Goal: Task Accomplishment & Management: Manage account settings

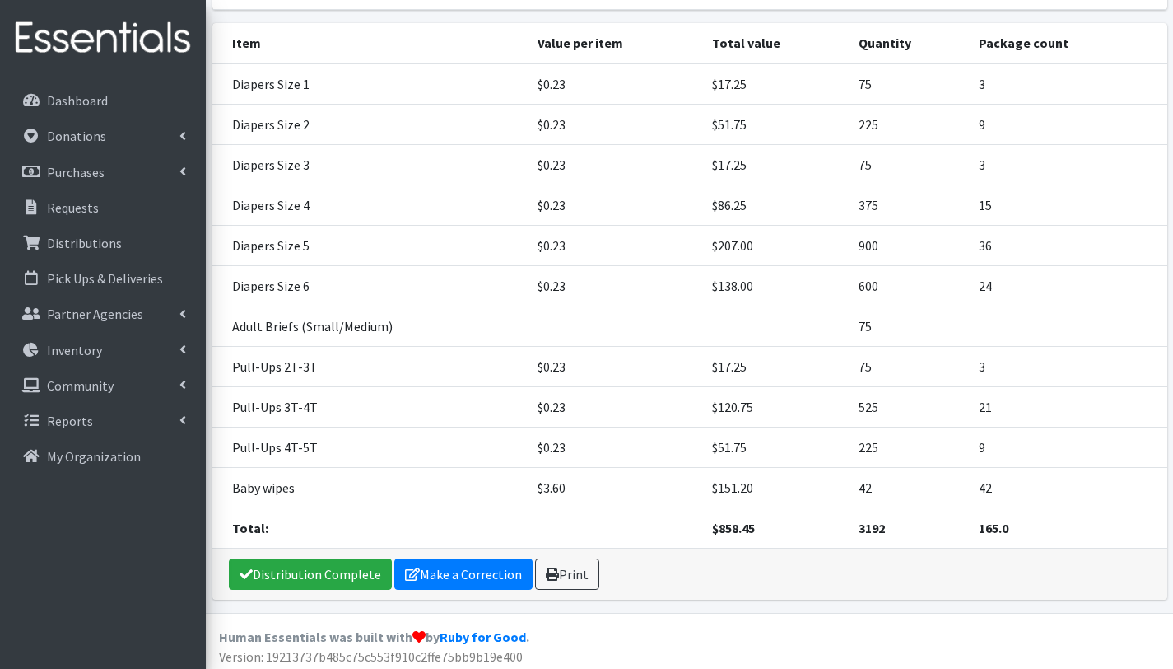
scroll to position [272, 0]
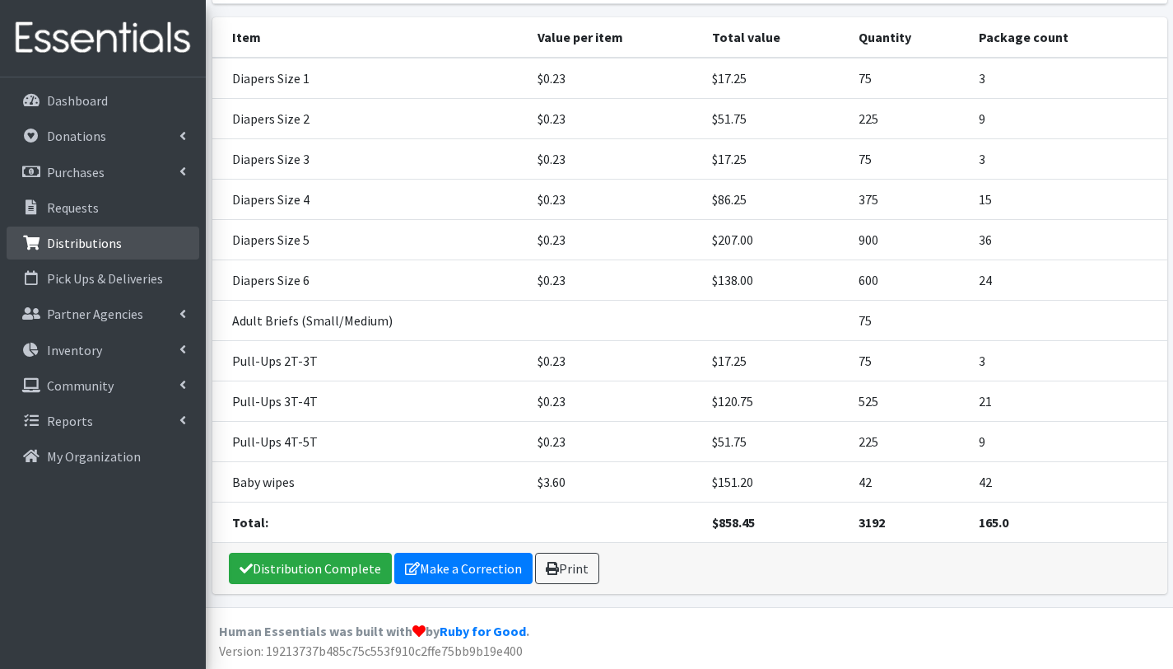
click at [104, 250] on p "Distributions" at bounding box center [84, 243] width 75 height 16
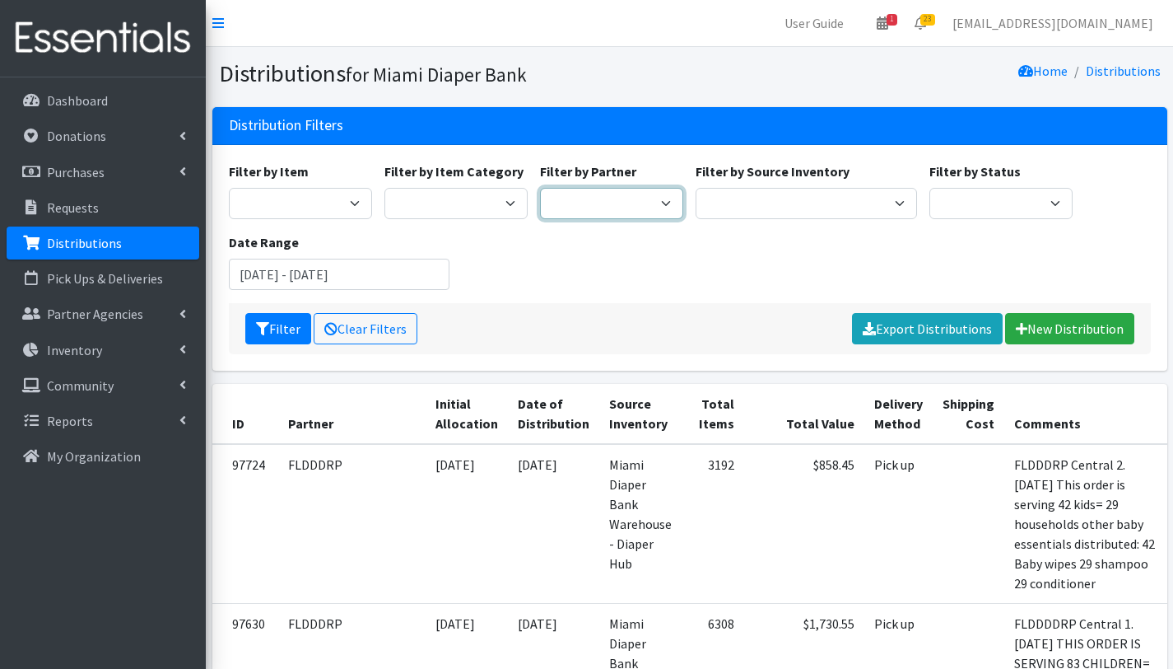
click at [616, 198] on select "305 Pink Pack A Safe Haven for Newborns Basic Needs [GEOGRAPHIC_DATA] Belafonte…" at bounding box center [611, 203] width 143 height 31
select select "2814"
click at [540, 188] on select "305 Pink Pack A Safe Haven for Newborns Basic Needs [GEOGRAPHIC_DATA] Belafonte…" at bounding box center [611, 203] width 143 height 31
click at [286, 335] on button "Filter" at bounding box center [278, 328] width 66 height 31
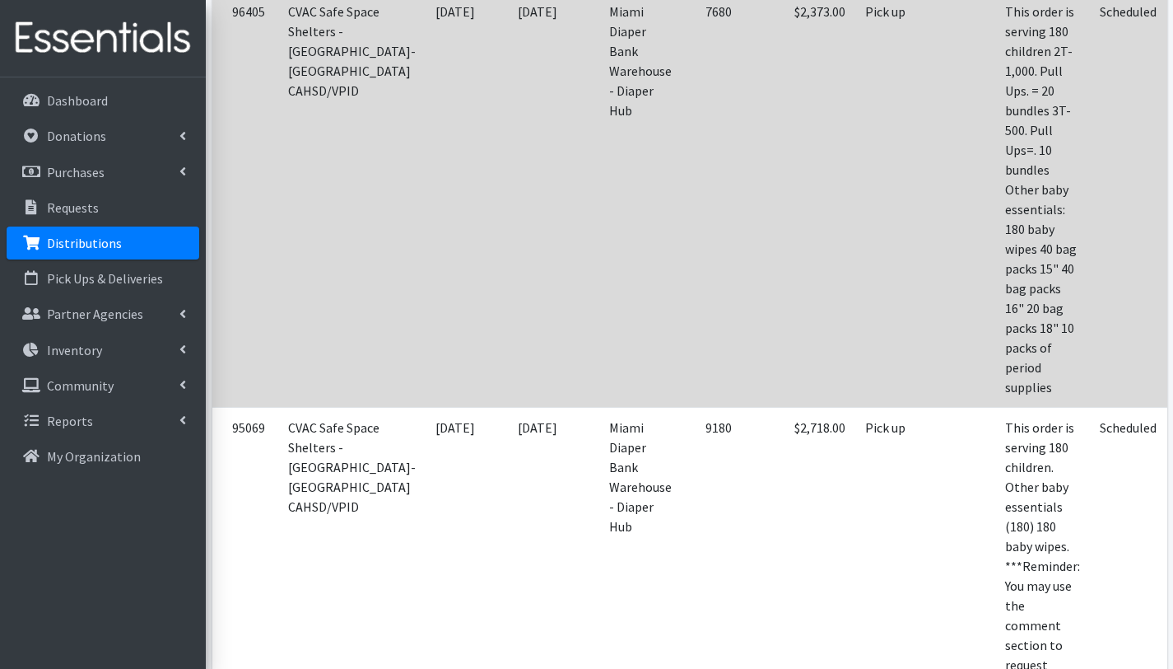
scroll to position [368, 0]
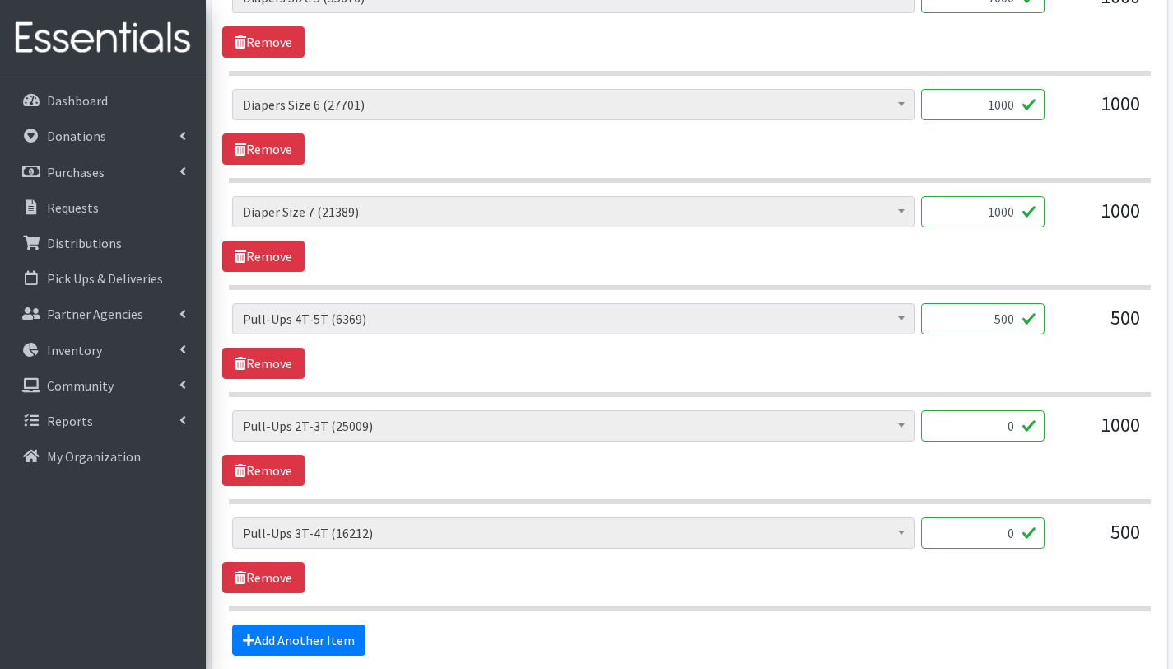
scroll to position [1527, 0]
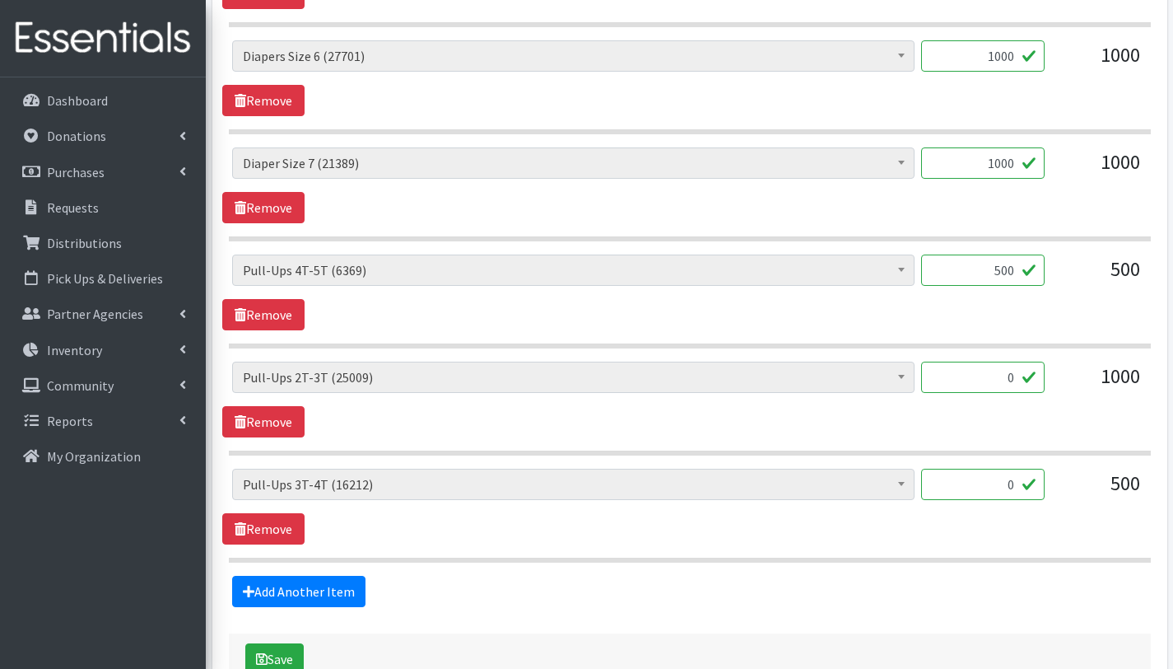
click at [1014, 378] on input "0" at bounding box center [983, 376] width 124 height 31
type input "1000"
click at [1005, 485] on input "0" at bounding box center [983, 484] width 124 height 31
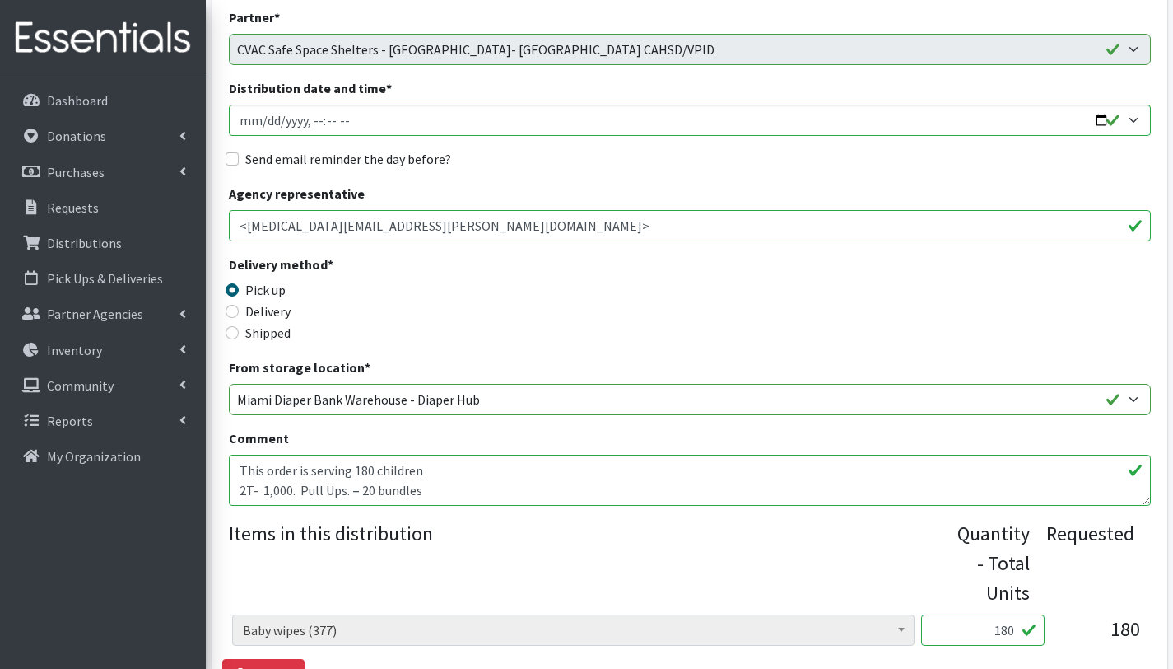
scroll to position [242, 0]
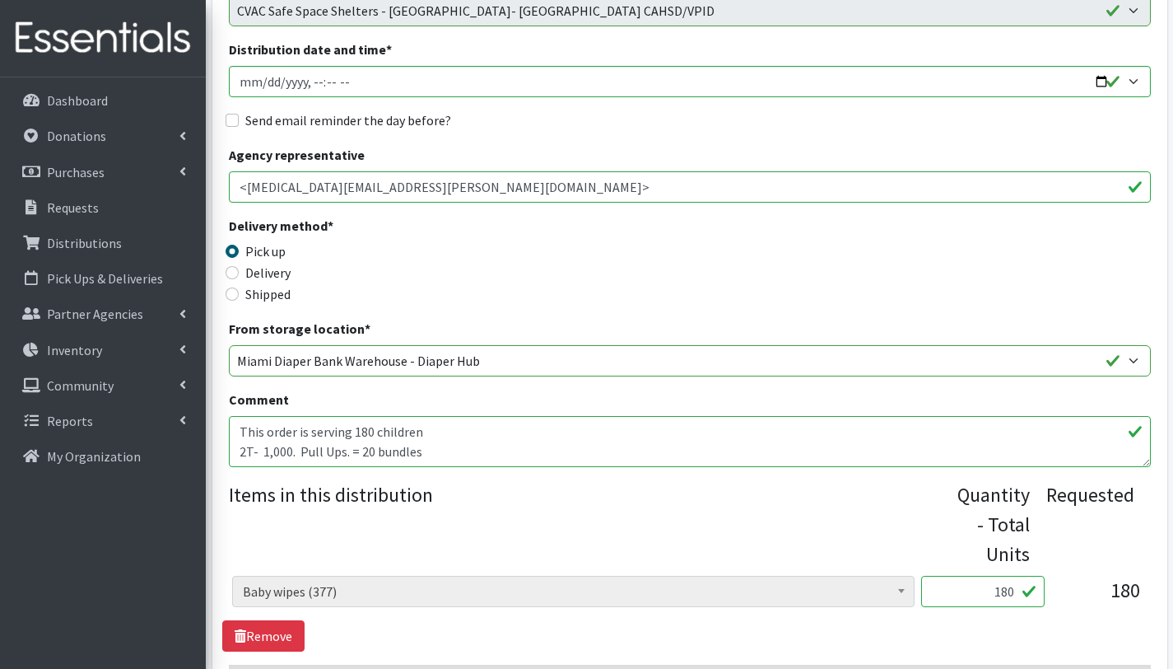
type input "500"
click at [399, 431] on textarea "This order is serving 180 children 2T- 1,000. Pull Ups. = 20 bundles 3T- 500. P…" at bounding box center [690, 441] width 922 height 51
drag, startPoint x: 442, startPoint y: 457, endPoint x: 220, endPoint y: 449, distance: 222.5
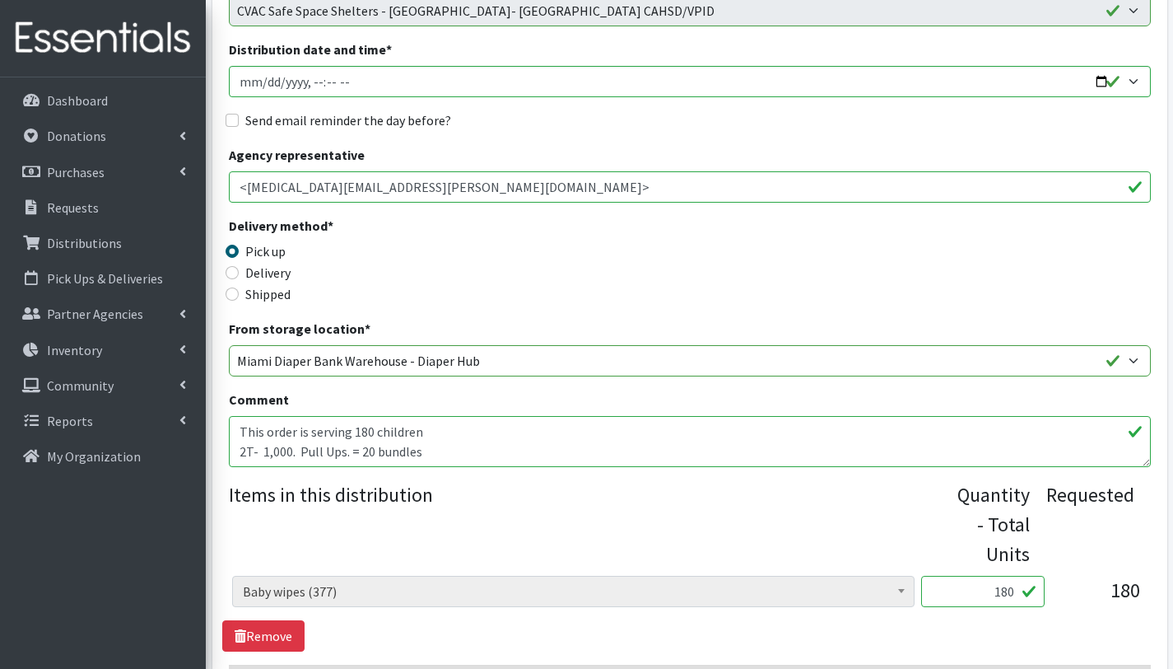
drag, startPoint x: 431, startPoint y: 452, endPoint x: 210, endPoint y: 445, distance: 221.6
drag, startPoint x: 422, startPoint y: 441, endPoint x: 236, endPoint y: 437, distance: 185.3
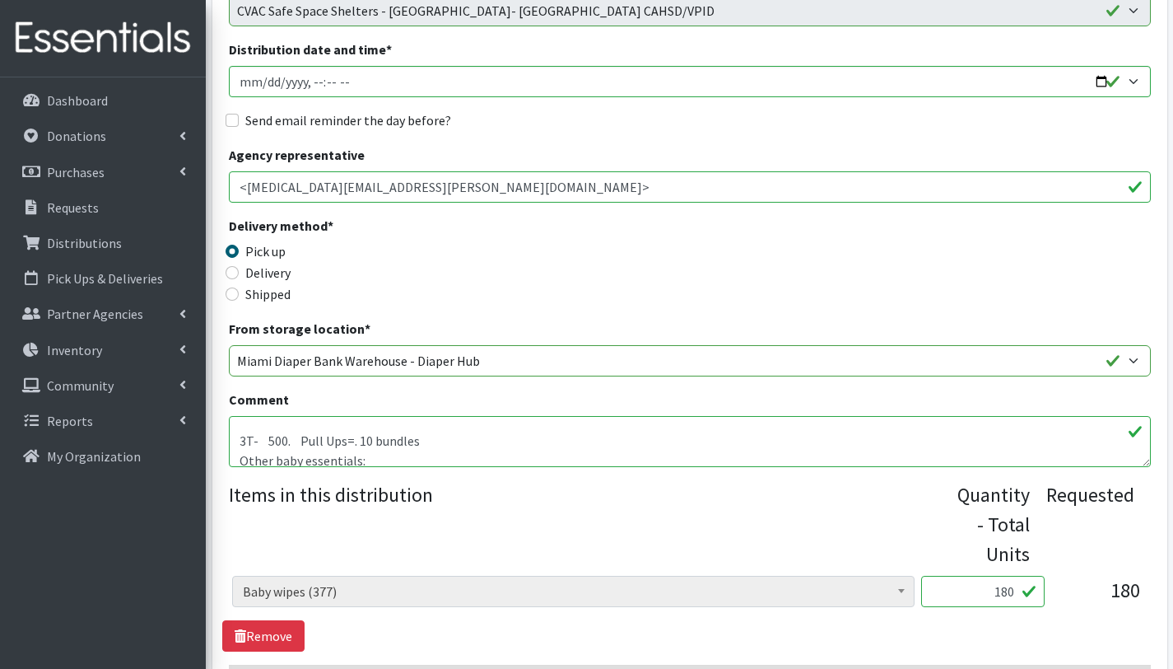
click at [236, 437] on textarea "This order is serving 180 children 2T- 1,000. Pull Ups. = 20 bundles 3T- 500. P…" at bounding box center [690, 441] width 922 height 51
drag, startPoint x: 341, startPoint y: 436, endPoint x: 231, endPoint y: 438, distance: 110.4
click at [231, 438] on textarea "This order is serving 180 children 2T- 1,000. Pull Ups. = 20 bundles 3T- 500. P…" at bounding box center [690, 441] width 922 height 51
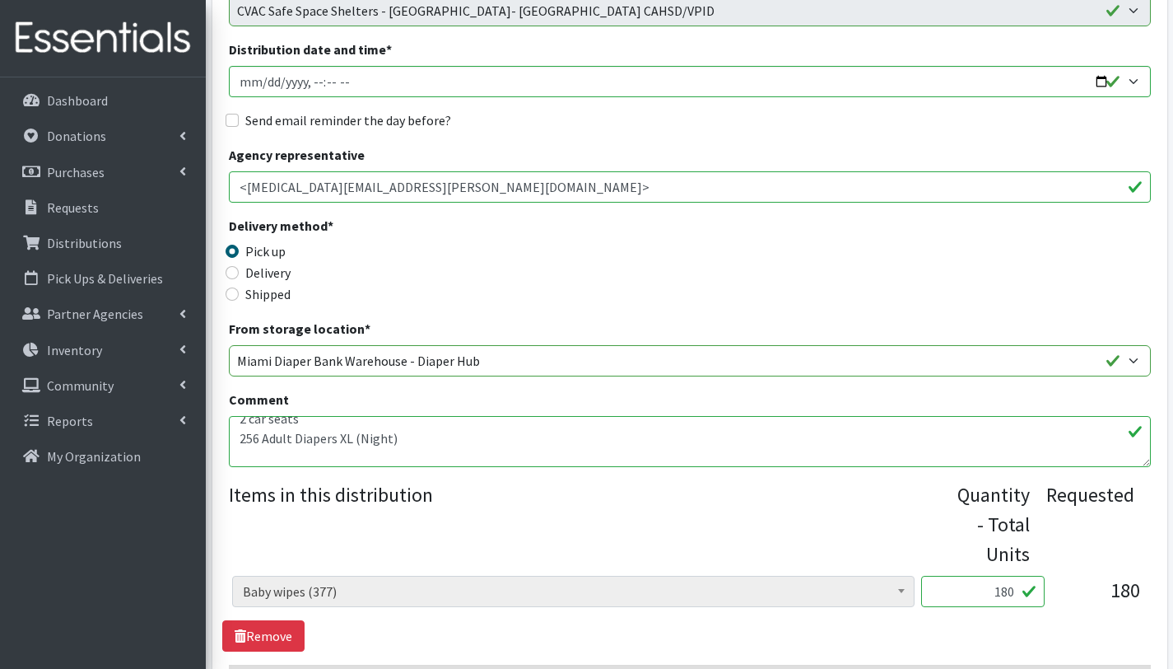
paste textarea "256 Adult Diapers XL (Night)"
drag, startPoint x: 360, startPoint y: 456, endPoint x: 388, endPoint y: 455, distance: 28.0
click at [388, 455] on textarea "This order is serving 180 children 2T- 1,000. Pull Ups. = 20 bundles 3T- 500. P…" at bounding box center [690, 441] width 922 height 51
drag, startPoint x: 258, startPoint y: 454, endPoint x: 240, endPoint y: 454, distance: 18.1
click at [240, 454] on textarea "This order is serving 180 children 2T- 1,000. Pull Ups. = 20 bundles 3T- 500. P…" at bounding box center [690, 441] width 922 height 51
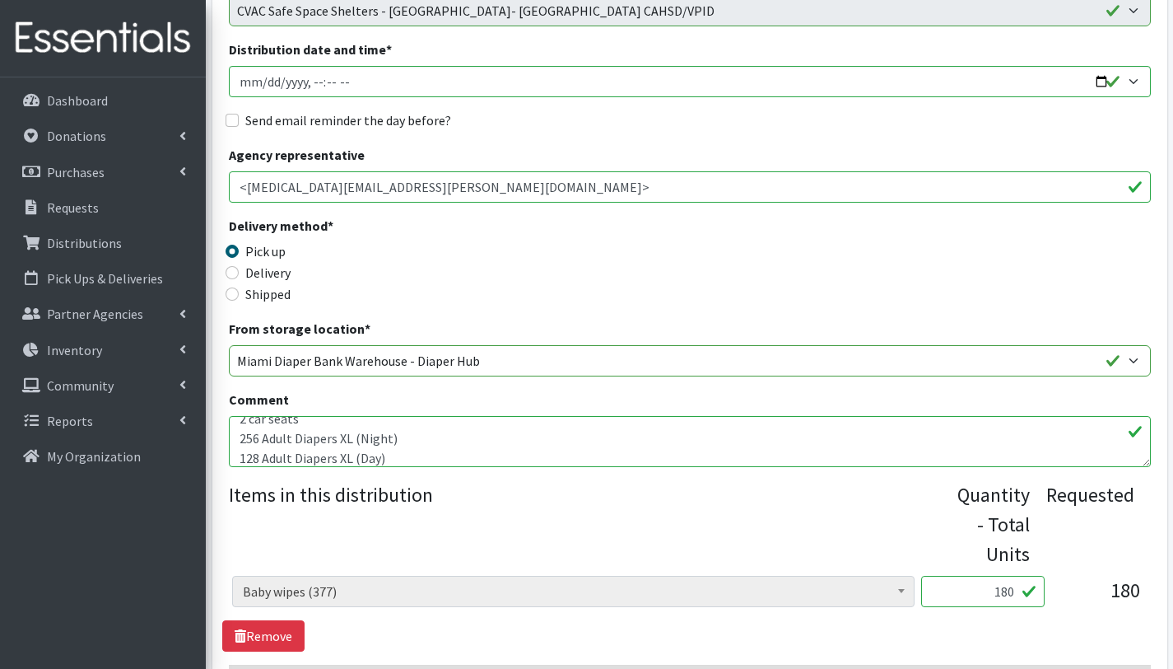
click at [430, 435] on textarea "This order is serving 180 children 2T- 1,000. Pull Ups. = 20 bundles 3T- 500. P…" at bounding box center [690, 441] width 922 height 51
click at [417, 462] on textarea "This order is serving 180 children 2T- 1,000. Pull Ups. = 20 bundles 3T- 500. P…" at bounding box center [690, 441] width 922 height 51
click at [401, 453] on textarea "This order is serving 180 children 2T- 1,000. Pull Ups. = 20 bundles 3T- 500. P…" at bounding box center [690, 441] width 922 height 51
click at [251, 445] on textarea "This order is serving 180 children 2T- 1,000. Pull Ups. = 20 bundles 3T- 500. P…" at bounding box center [690, 441] width 922 height 51
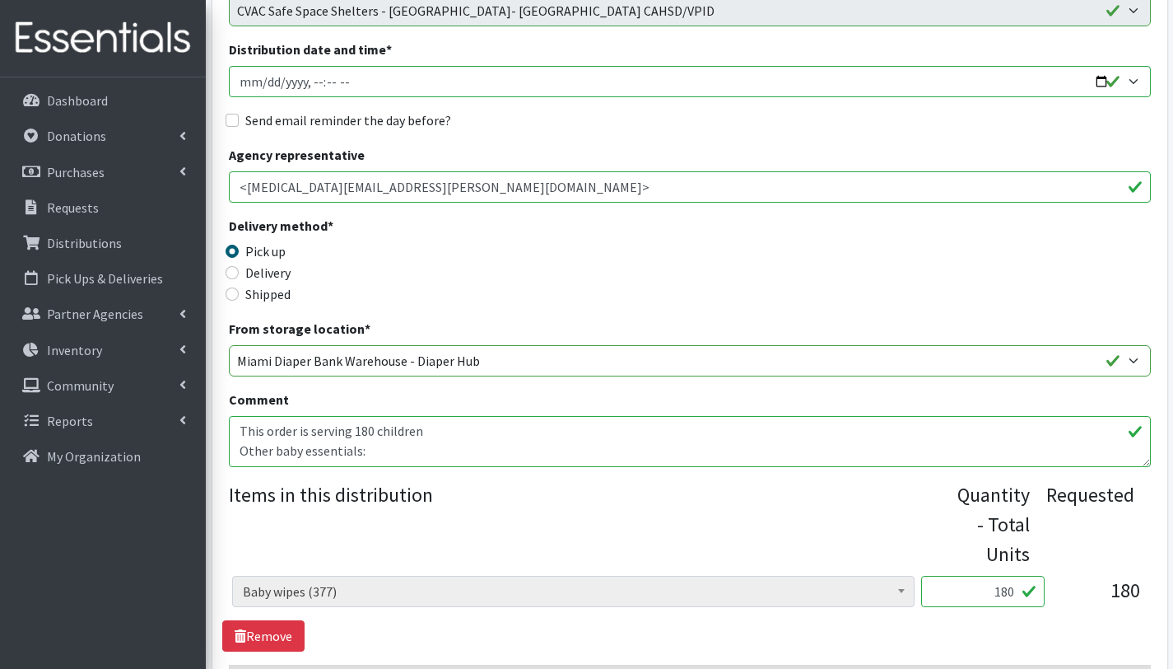
scroll to position [0, 0]
click at [357, 452] on textarea "This order is serving 180 children 2T- 1,000. Pull Ups. = 20 bundles 3T- 500. P…" at bounding box center [690, 441] width 922 height 51
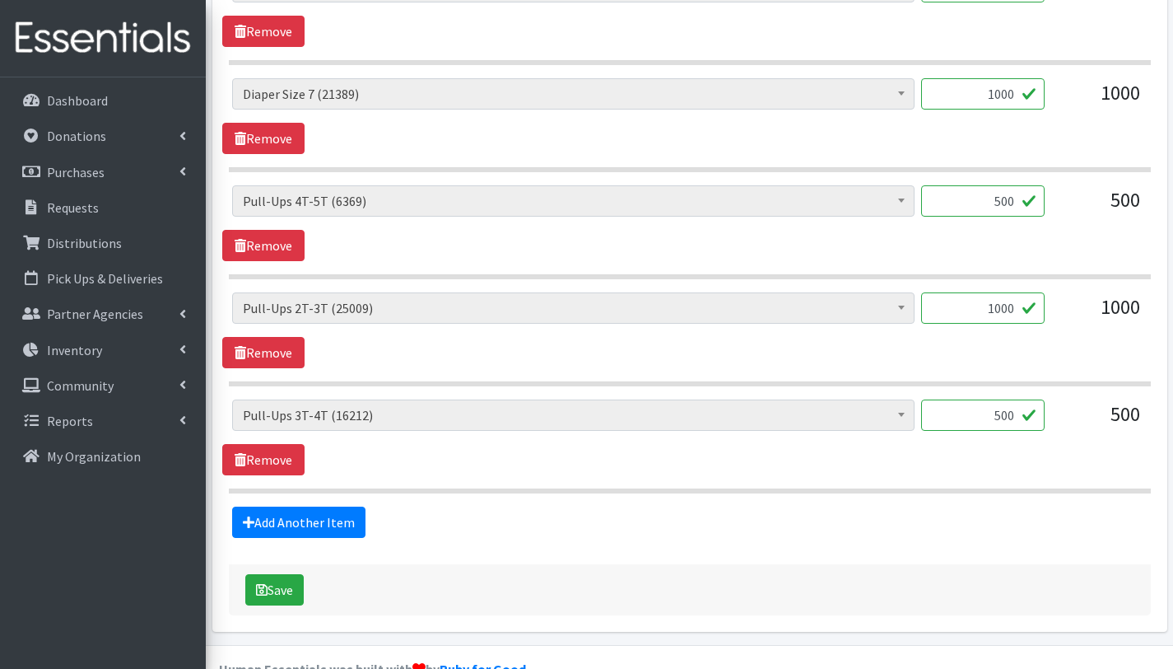
scroll to position [1633, 0]
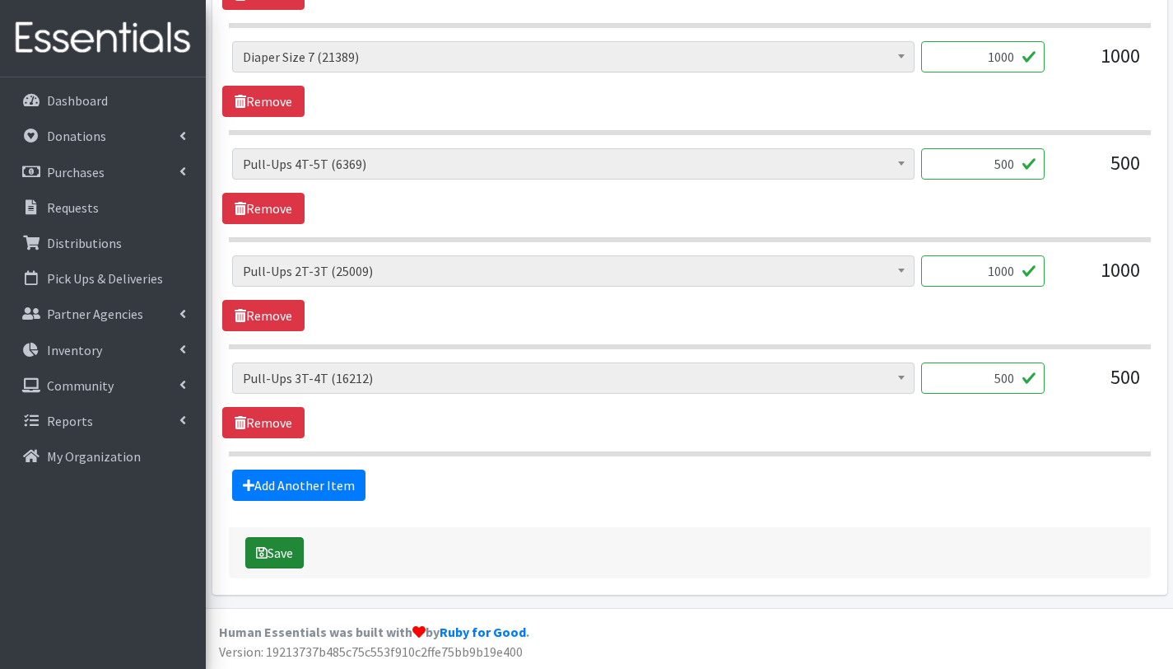
type textarea "This order is serving 180 children Other baby essentials (578): 180 baby wipes …"
click at [296, 558] on button "Save" at bounding box center [274, 552] width 58 height 31
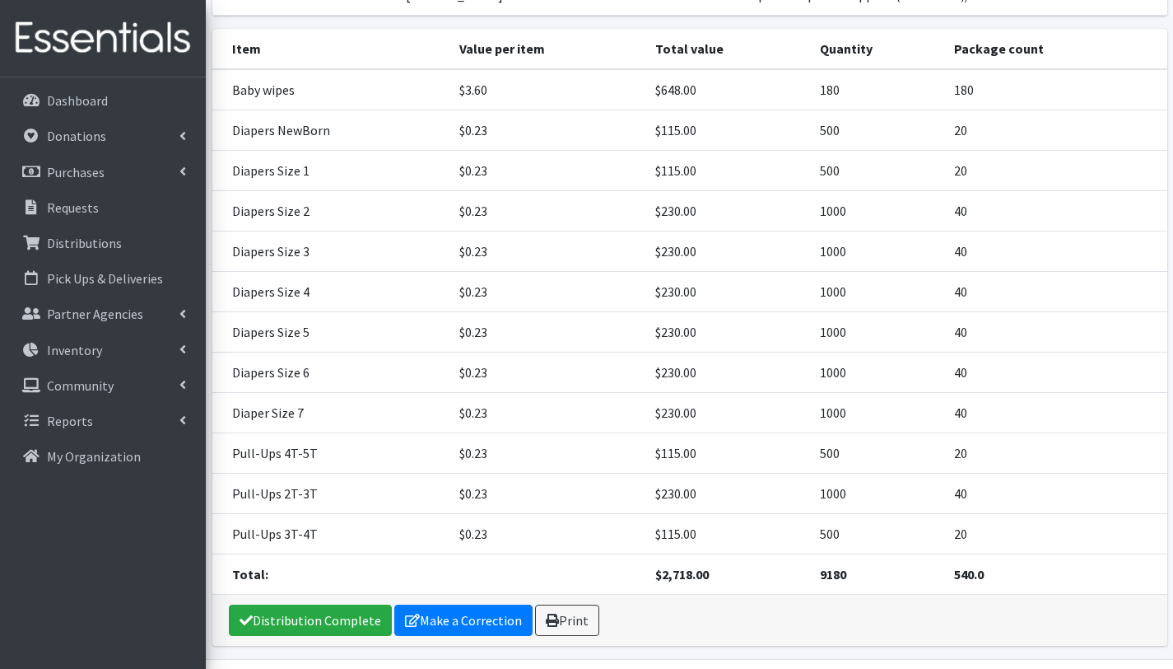
scroll to position [488, 0]
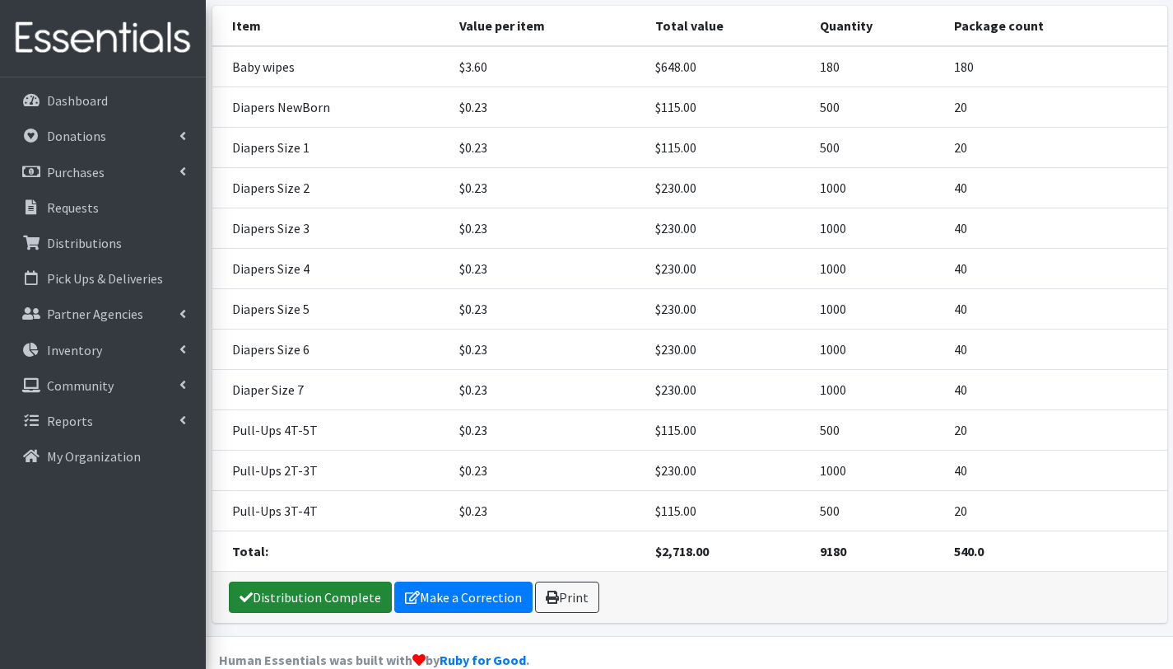
click at [331, 581] on link "Distribution Complete" at bounding box center [310, 596] width 163 height 31
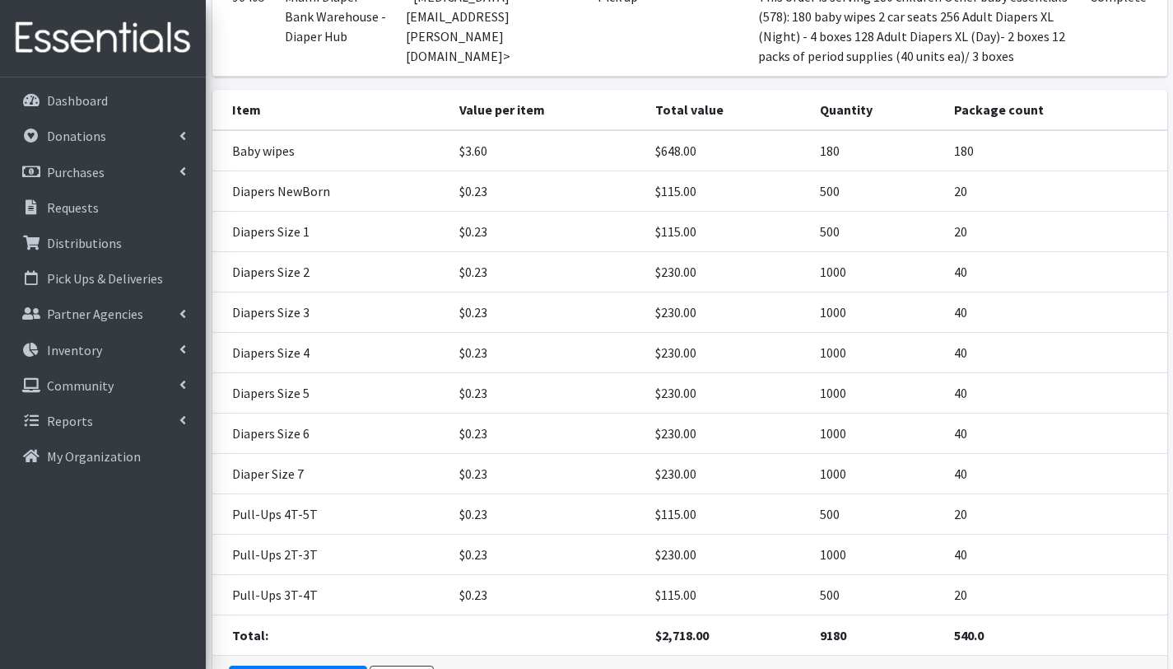
scroll to position [414, 0]
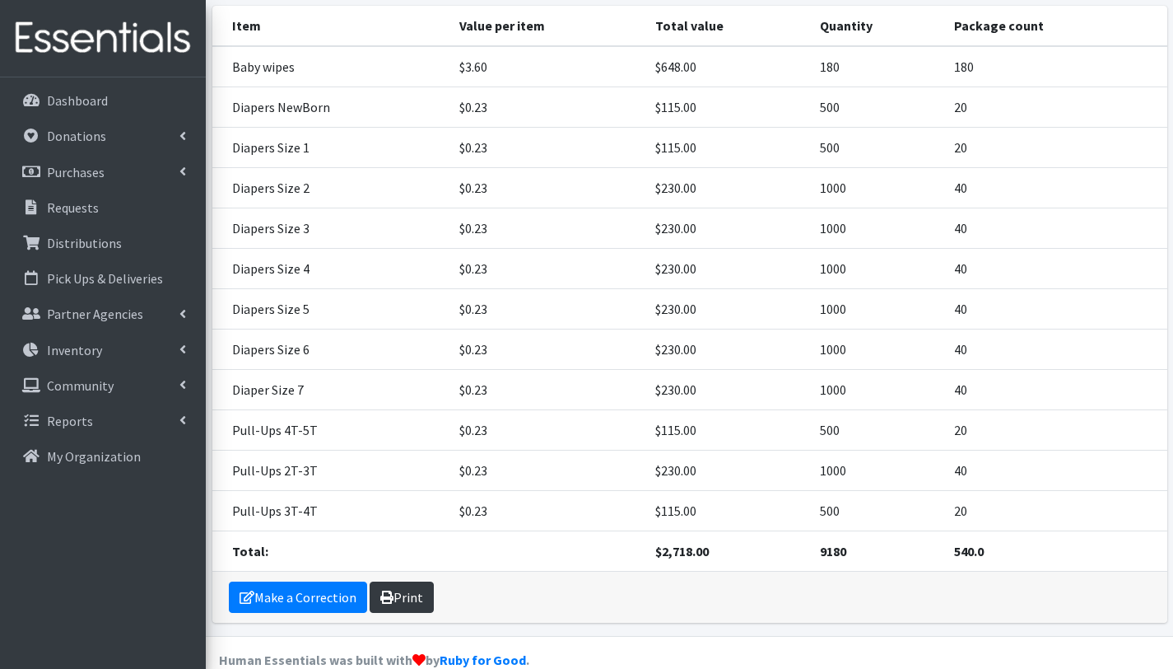
click at [406, 581] on link "Print" at bounding box center [402, 596] width 64 height 31
click at [106, 246] on p "Distributions" at bounding box center [84, 243] width 75 height 16
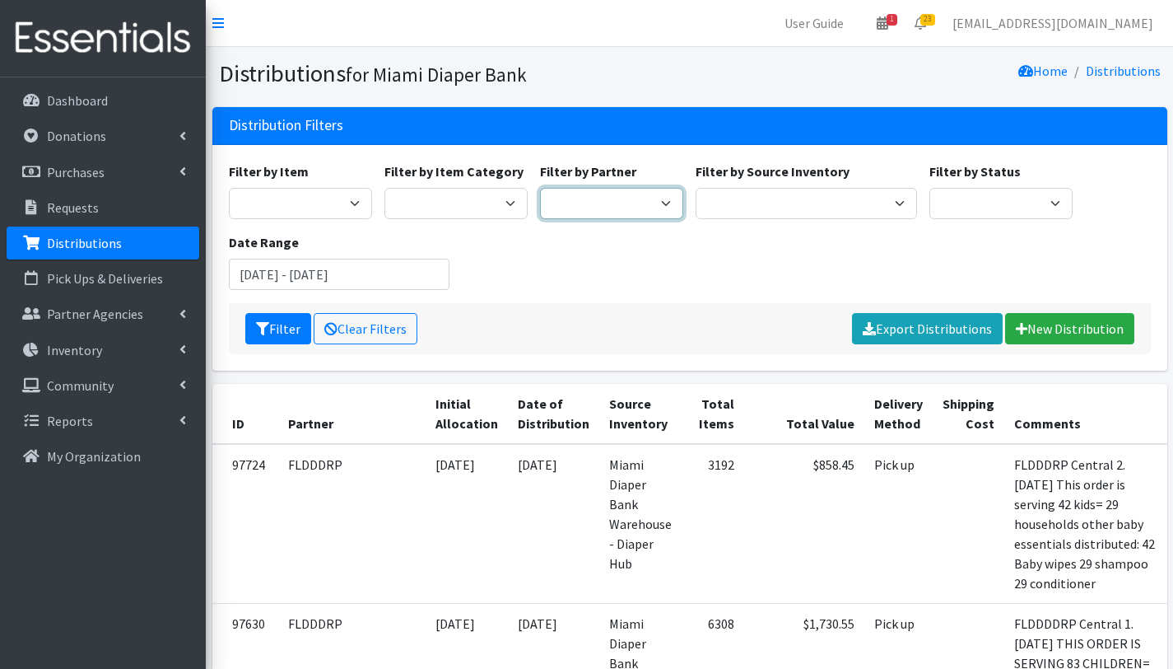
click at [649, 208] on select "305 Pink Pack A Safe Haven for Newborns Basic Needs [GEOGRAPHIC_DATA] Belafonte…" at bounding box center [611, 203] width 143 height 31
select select "2808"
click at [540, 188] on select "305 Pink Pack A Safe Haven for Newborns Basic Needs Miami Belafonte TACOLCY Cen…" at bounding box center [611, 203] width 143 height 31
click at [277, 329] on button "Filter" at bounding box center [278, 328] width 66 height 31
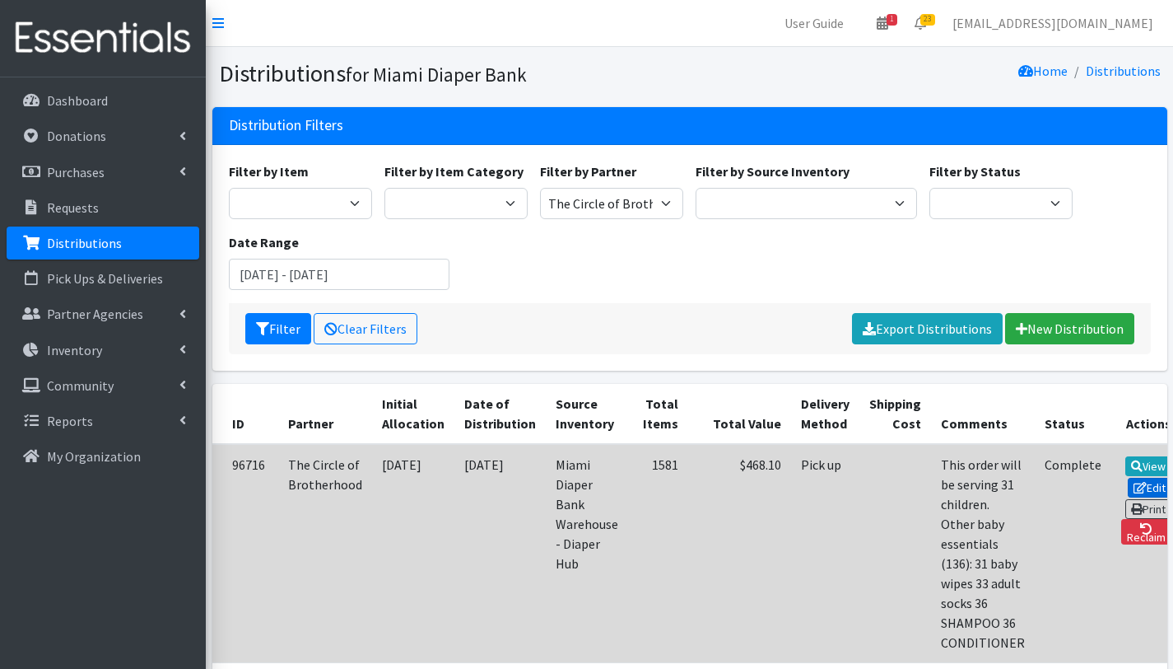
click at [1137, 487] on link "Edit" at bounding box center [1150, 488] width 44 height 20
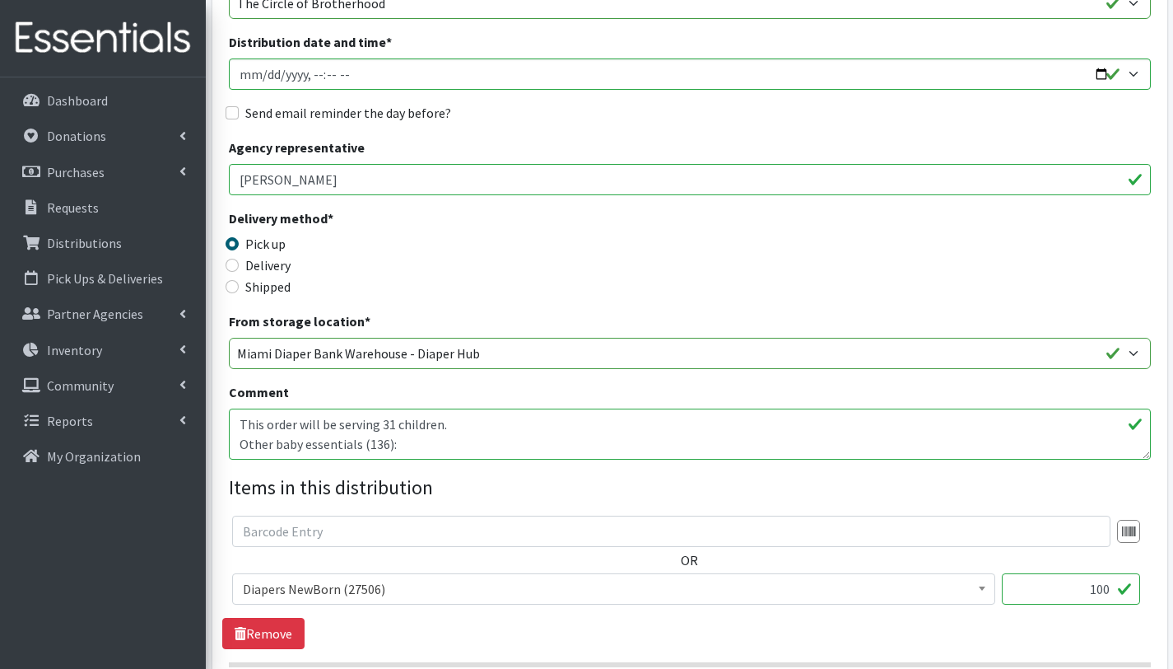
scroll to position [336, 0]
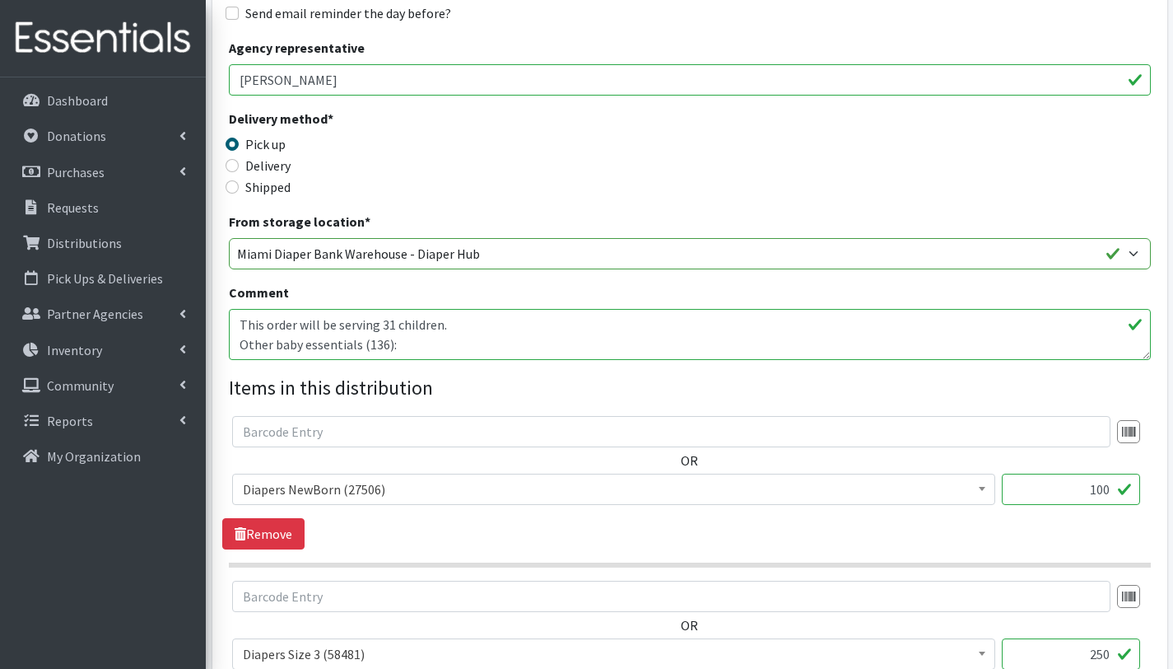
click at [438, 350] on textarea "This order will be serving 31 children. Other baby essentials (136): 31 baby wi…" at bounding box center [690, 334] width 922 height 51
click at [366, 347] on textarea "This order will be serving 31 children. Other baby essentials (136): 31 baby wi…" at bounding box center [690, 334] width 922 height 51
click at [306, 349] on textarea "This order will be serving 31 children. Other baby essentials (136): 31 baby wi…" at bounding box center [690, 334] width 922 height 51
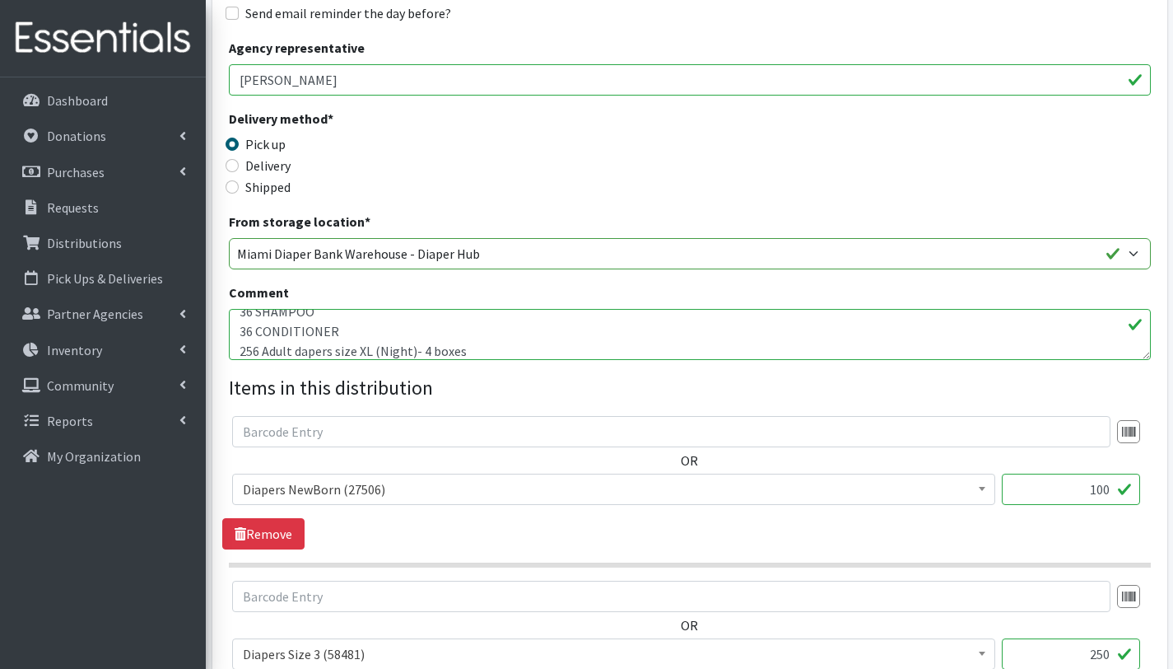
click at [303, 352] on textarea "This order will be serving 31 children. Other baby essentials (136): 31 baby wi…" at bounding box center [690, 334] width 922 height 51
click at [383, 333] on textarea "This order will be serving 31 children. Other baby essentials (136): 31 baby wi…" at bounding box center [690, 334] width 922 height 51
type textarea "This order will be serving 31 children. Other baby essentials (392): 31 baby wi…"
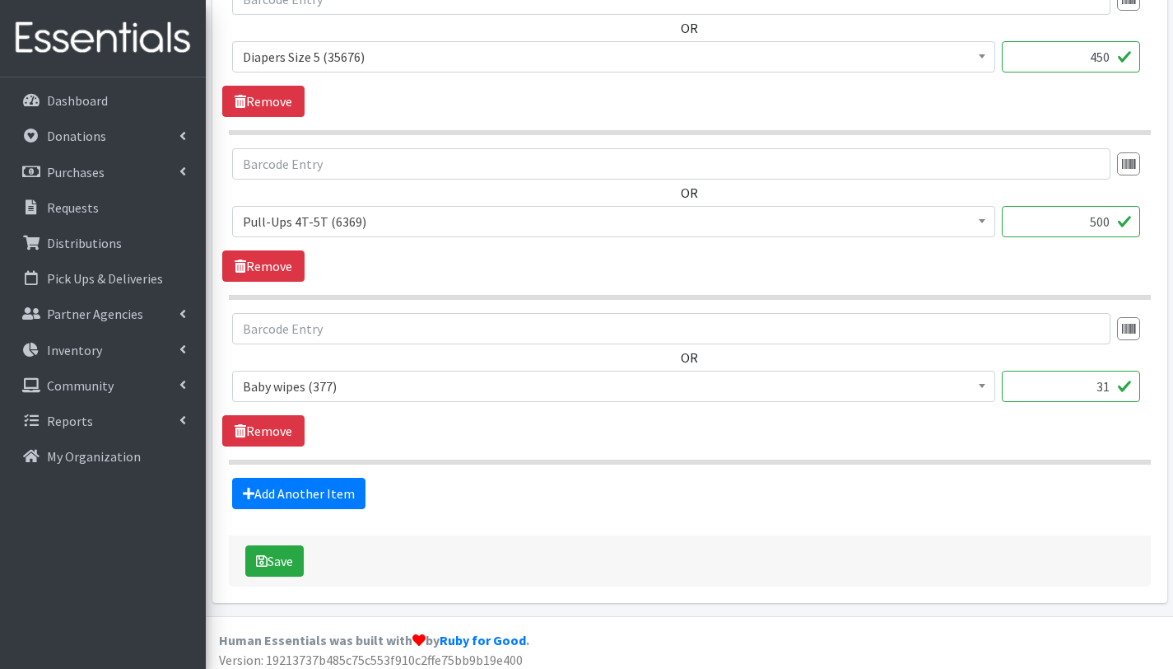
scroll to position [1271, 0]
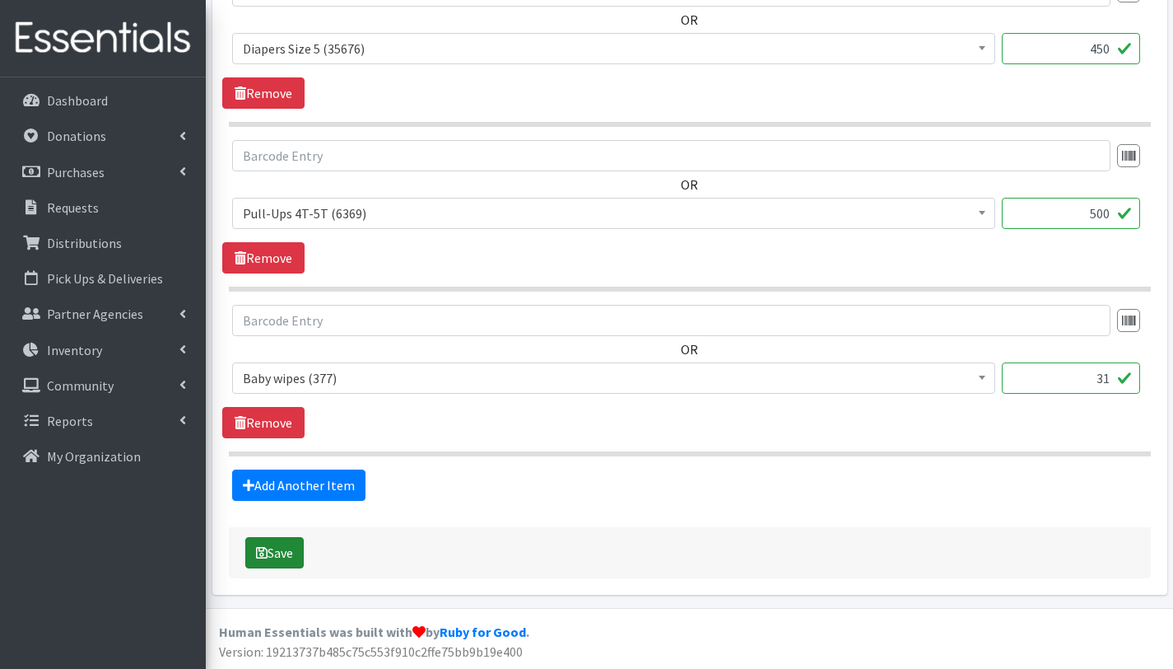
click at [281, 550] on button "Save" at bounding box center [274, 552] width 58 height 31
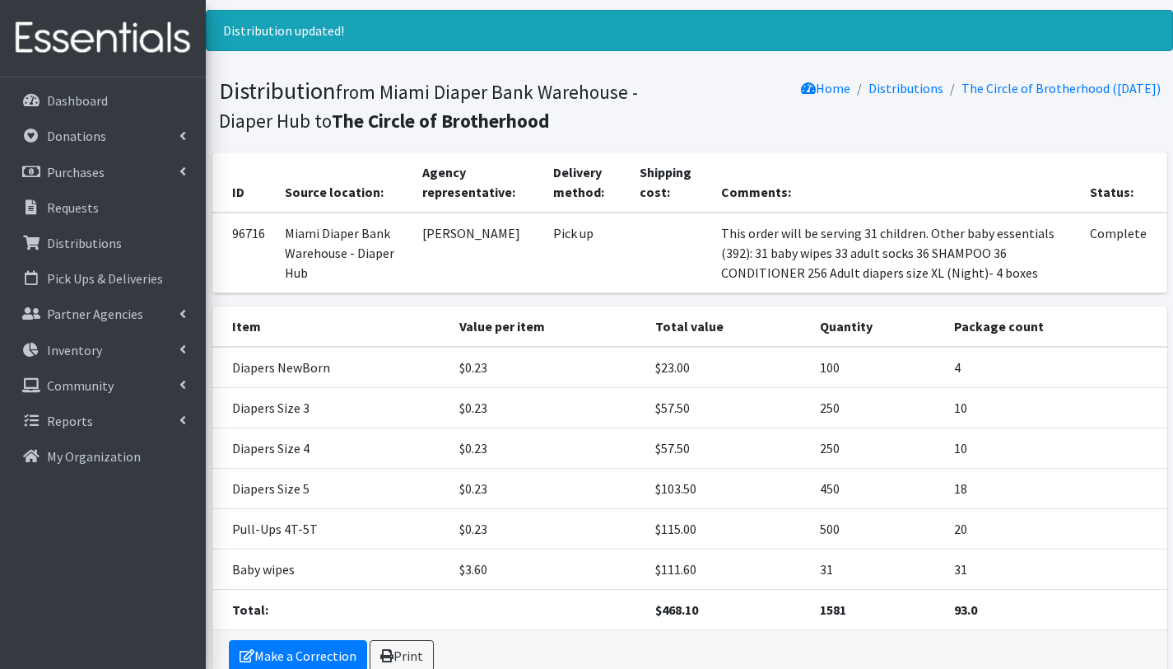
scroll to position [179, 0]
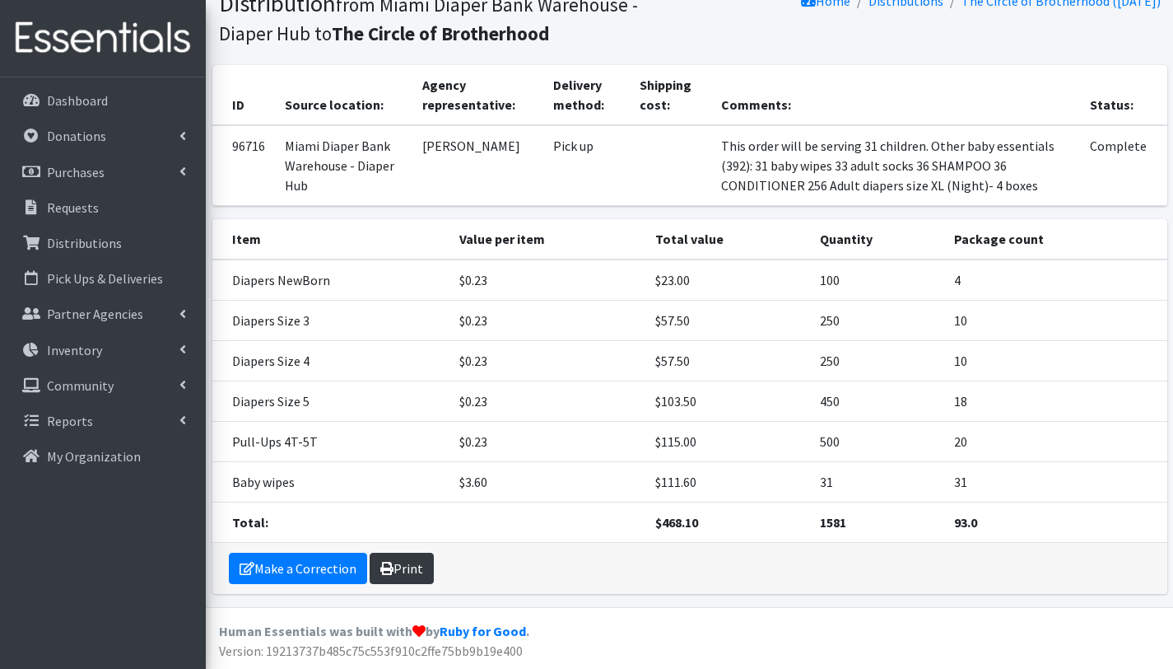
click at [421, 568] on link "Print" at bounding box center [402, 568] width 64 height 31
click at [112, 236] on p "Distributions" at bounding box center [84, 243] width 75 height 16
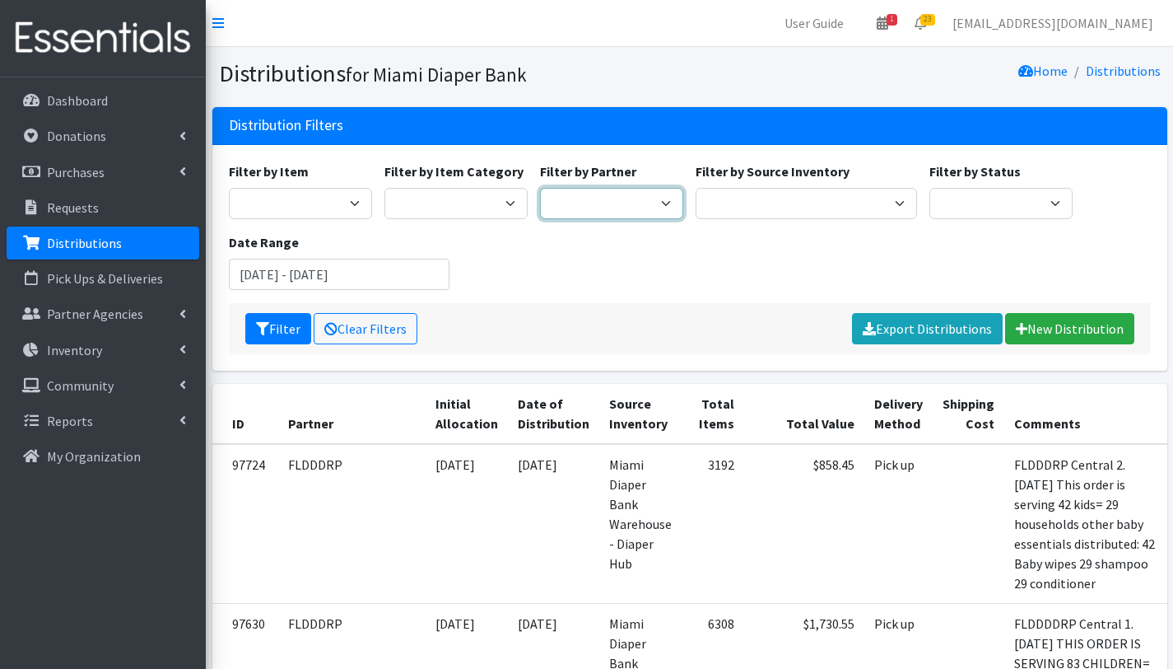
click at [646, 204] on select "305 Pink Pack A Safe Haven for Newborns Basic Needs [GEOGRAPHIC_DATA] Belafonte…" at bounding box center [611, 203] width 143 height 31
select select "2766"
click at [540, 188] on select "305 Pink Pack A Safe Haven for Newborns Basic Needs Miami Belafonte TACOLCY Cen…" at bounding box center [611, 203] width 143 height 31
click at [285, 322] on button "Filter" at bounding box center [278, 328] width 66 height 31
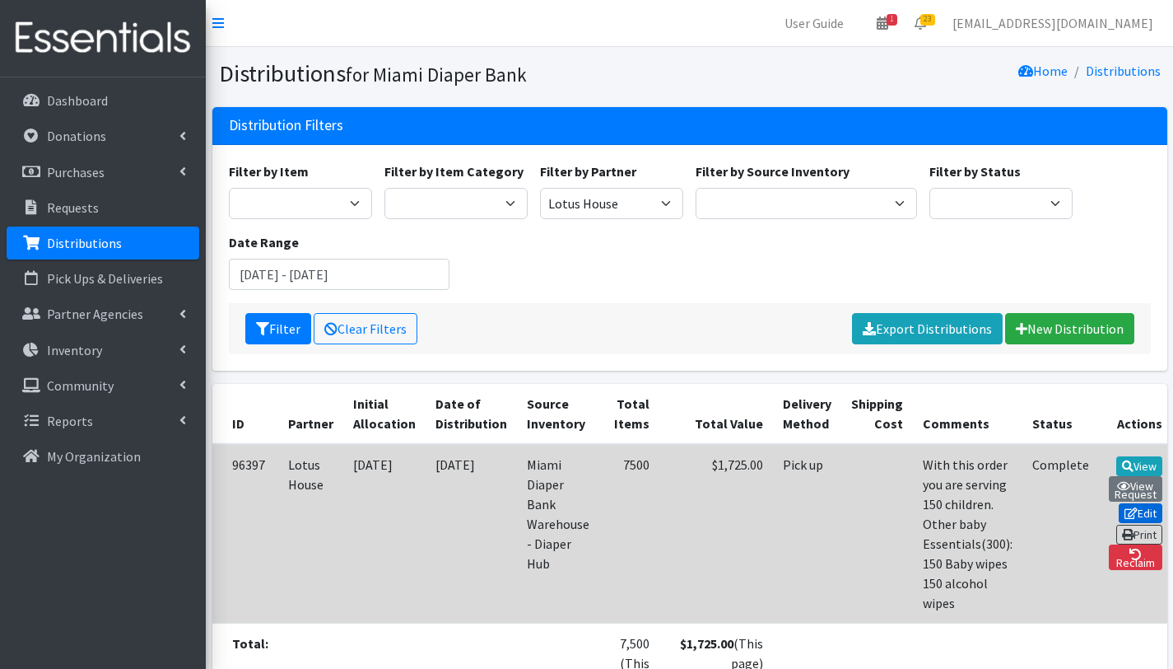
click at [1125, 511] on link "Edit" at bounding box center [1141, 513] width 44 height 20
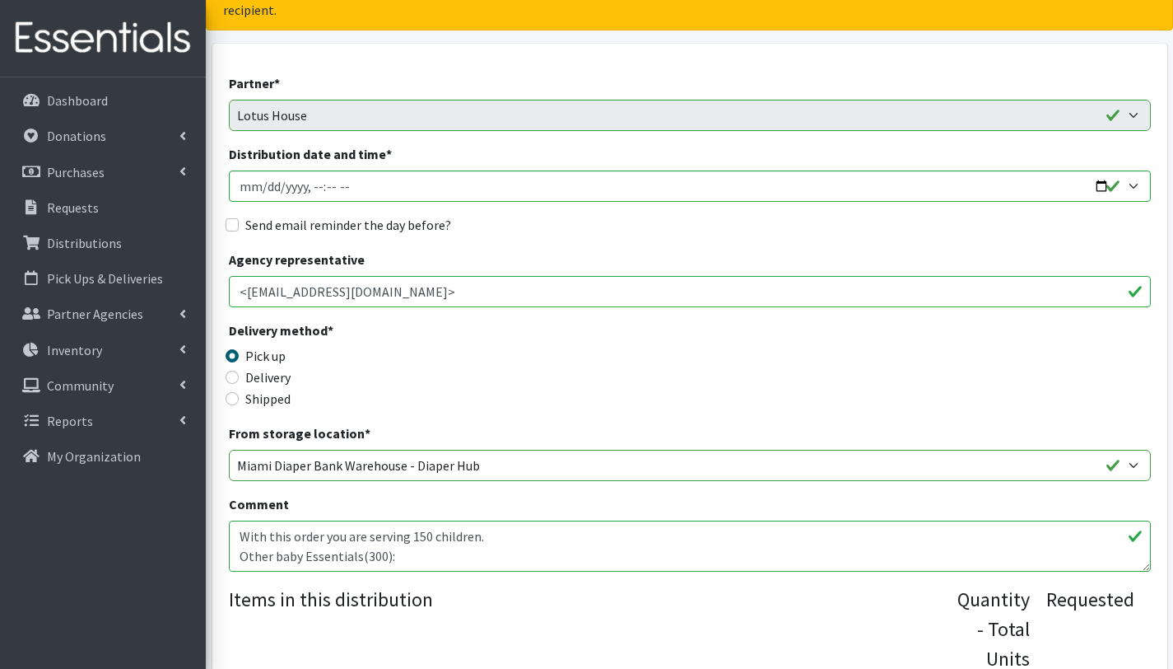
scroll to position [427, 0]
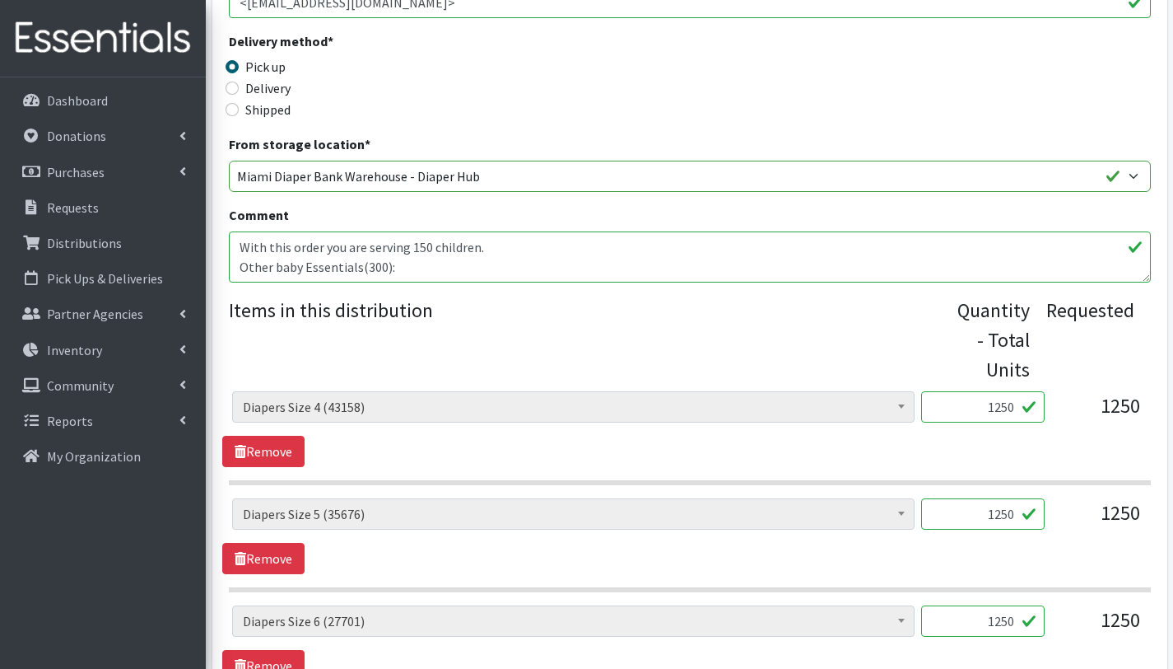
click at [407, 264] on textarea "With this order you are serving 150 children. Other baby Essentials(300): 150 B…" at bounding box center [690, 256] width 922 height 51
click at [364, 262] on textarea "With this order you are serving 150 children. Other baby Essentials(300): 150 B…" at bounding box center [690, 256] width 922 height 51
paste textarea "Adult diapers XL (Night)- 4 boxes"
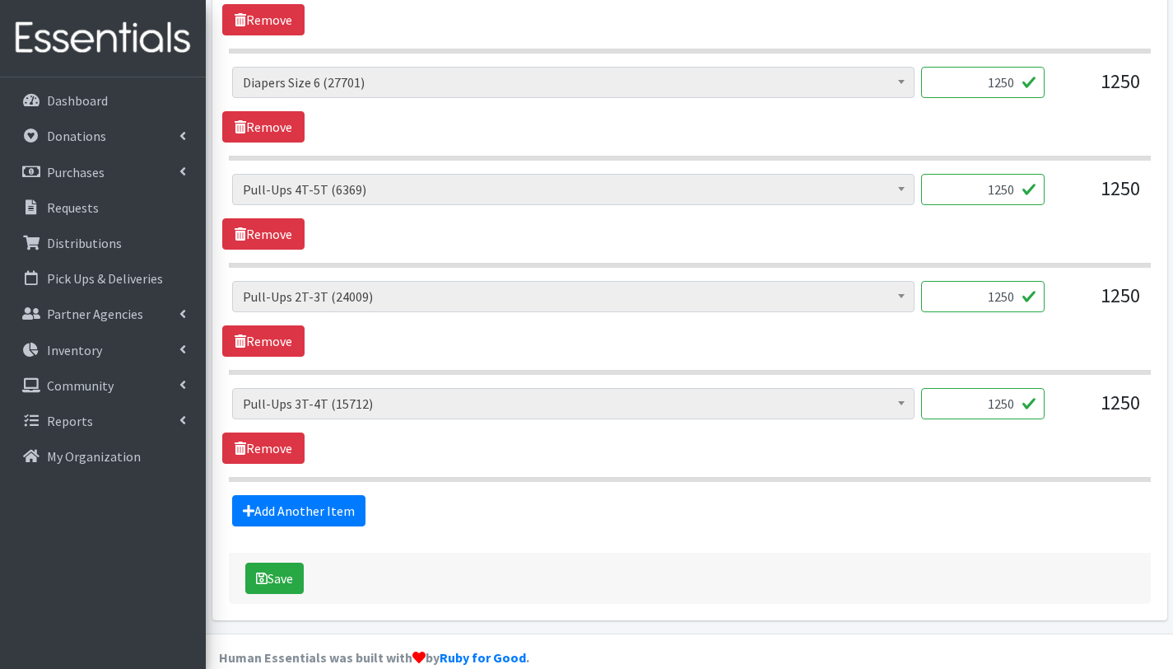
scroll to position [982, 0]
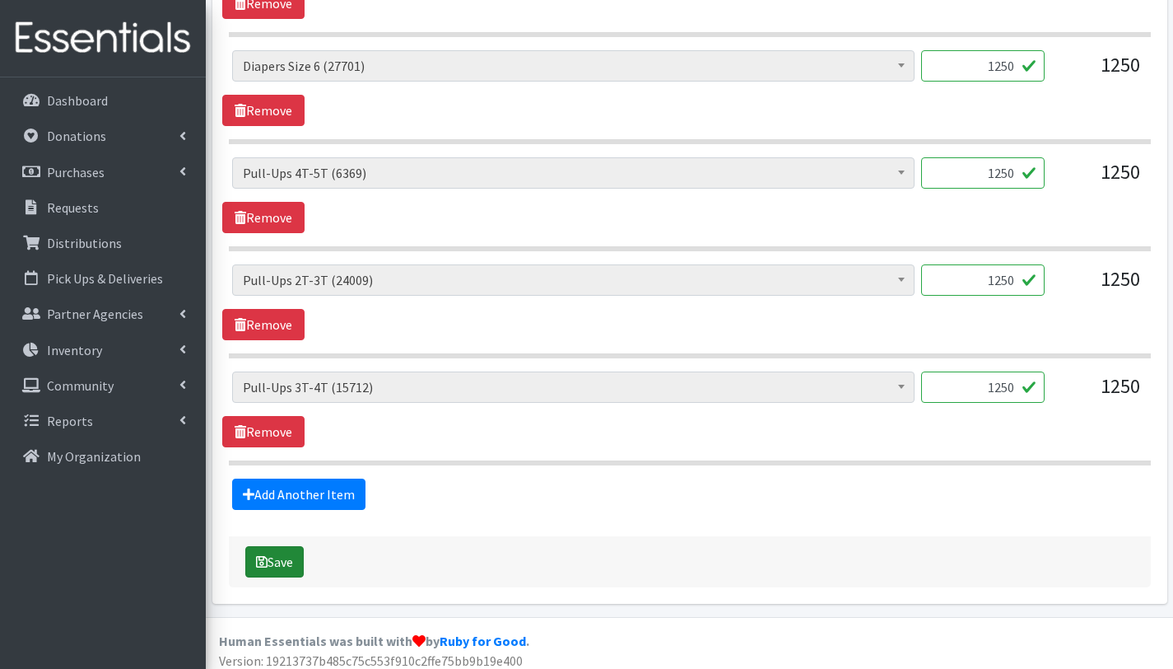
type textarea "With this order you are serving 150 children. Other baby Essentials(300): 150 B…"
click at [292, 567] on button "Save" at bounding box center [274, 561] width 58 height 31
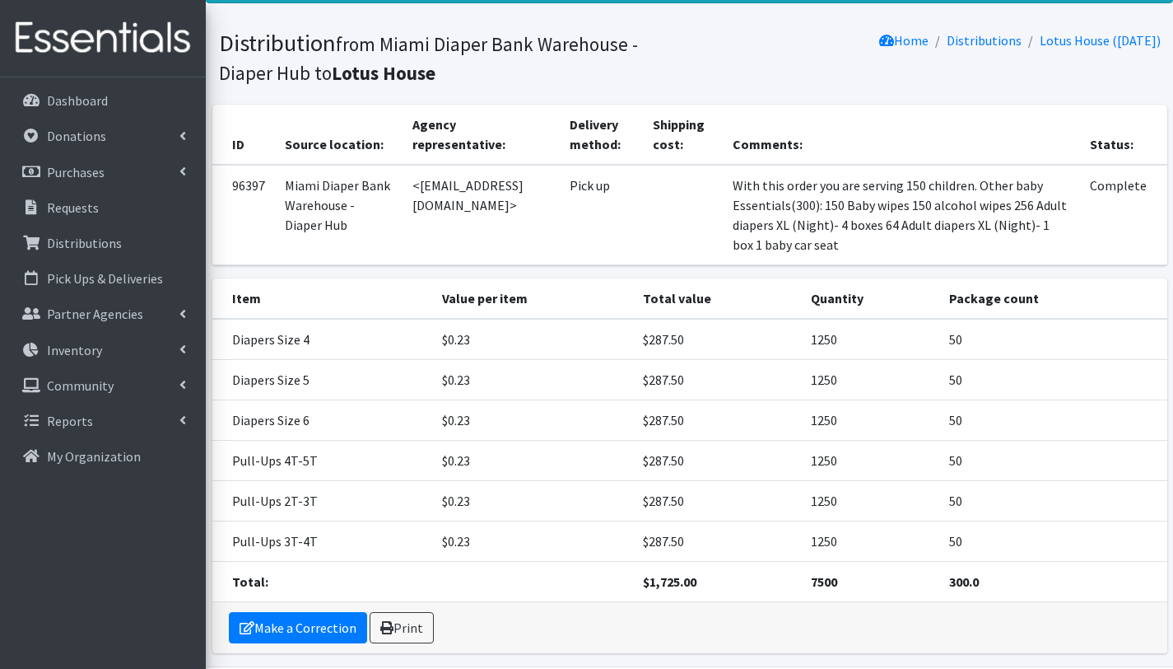
scroll to position [198, 0]
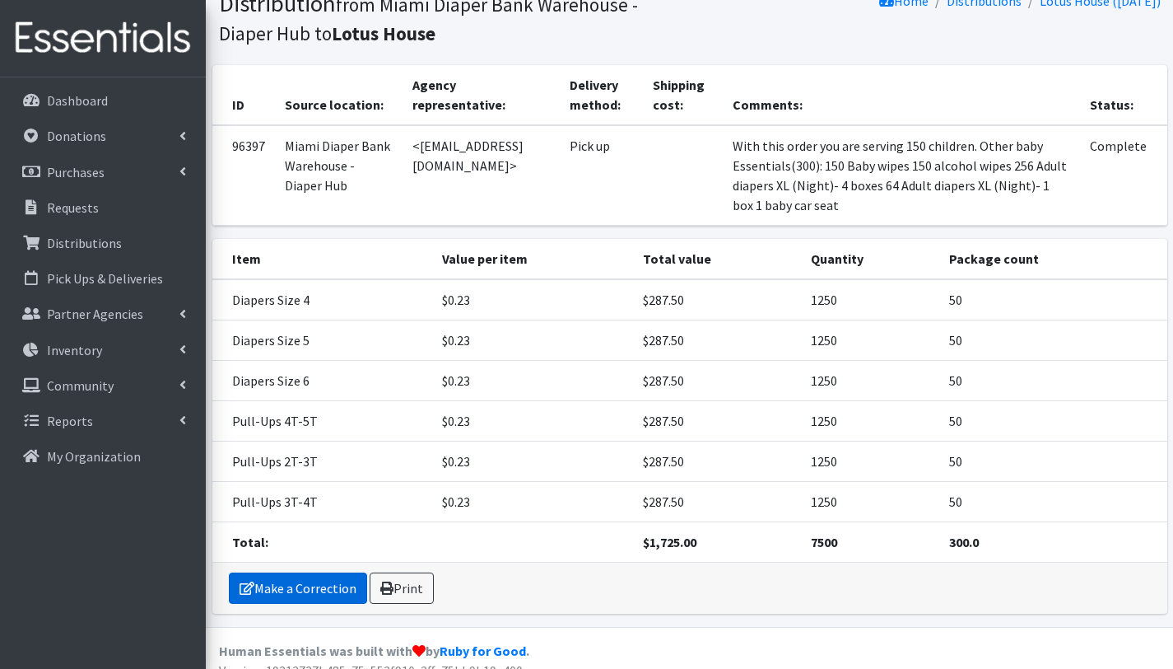
click at [315, 572] on link "Make a Correction" at bounding box center [298, 587] width 138 height 31
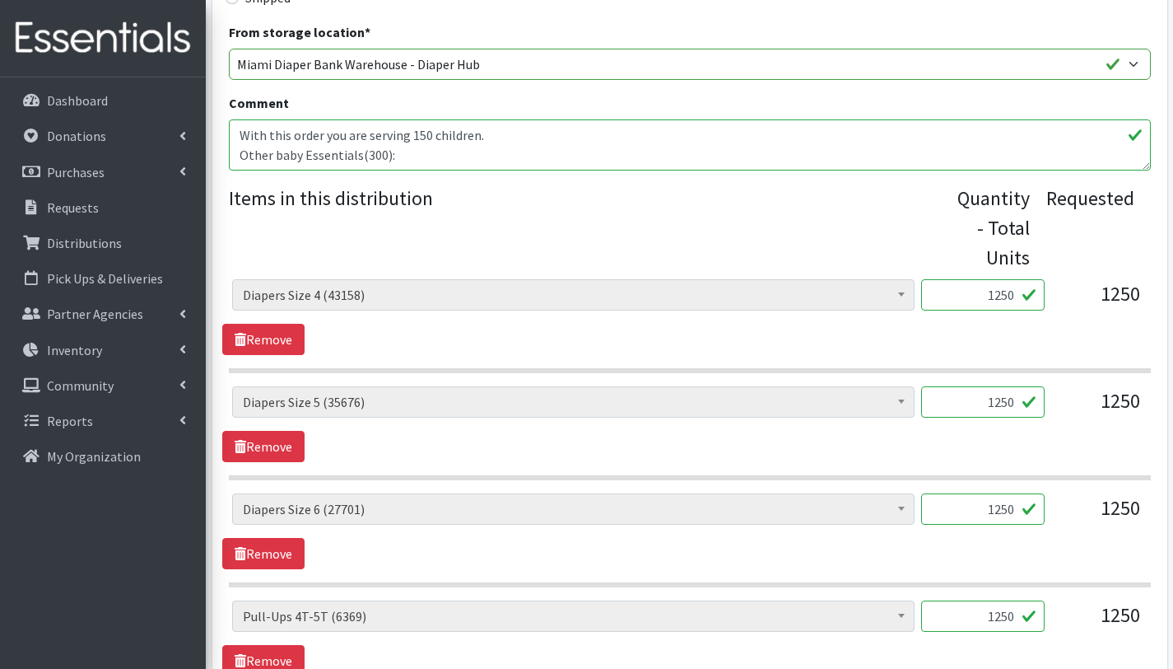
scroll to position [539, 0]
click at [380, 152] on textarea "With this order you are serving 150 children. Other baby Essentials(300): 150 B…" at bounding box center [690, 144] width 922 height 51
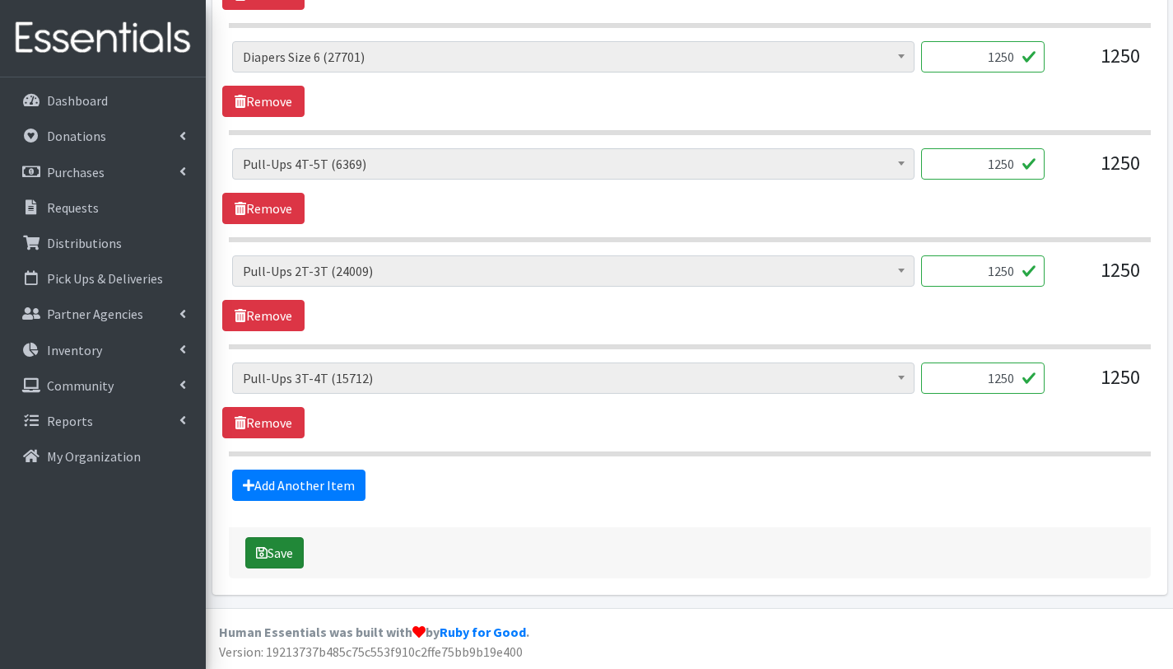
type textarea "With this order you are serving 150 children. Other baby Essentials(621): 150 B…"
click at [291, 553] on button "Save" at bounding box center [274, 552] width 58 height 31
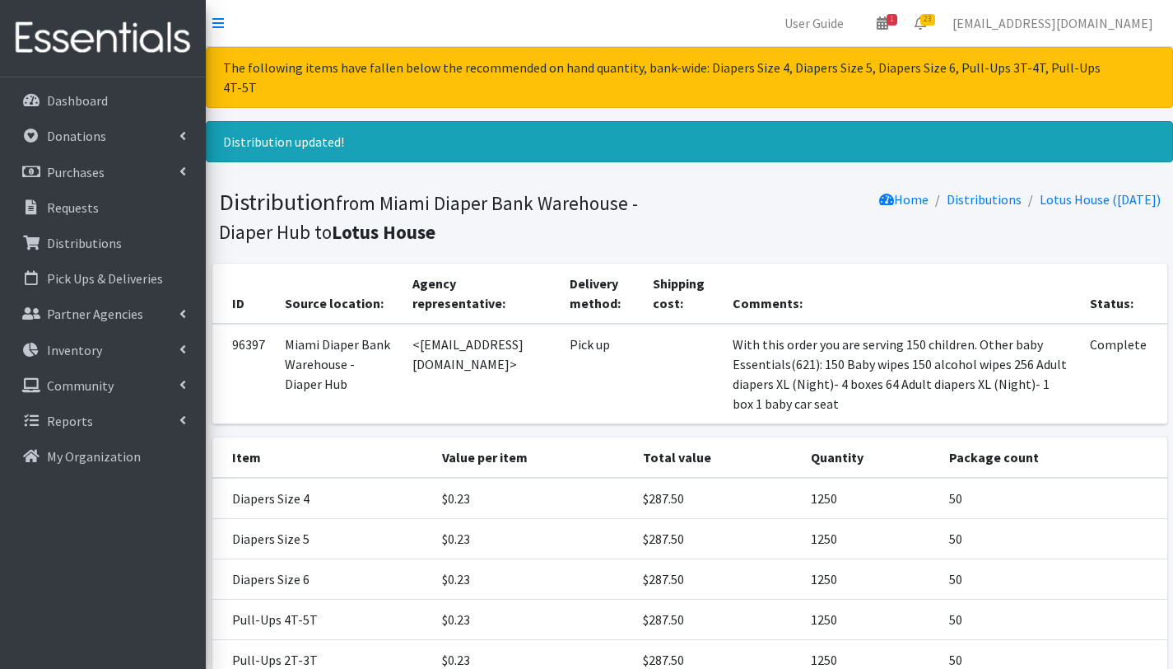
scroll to position [198, 0]
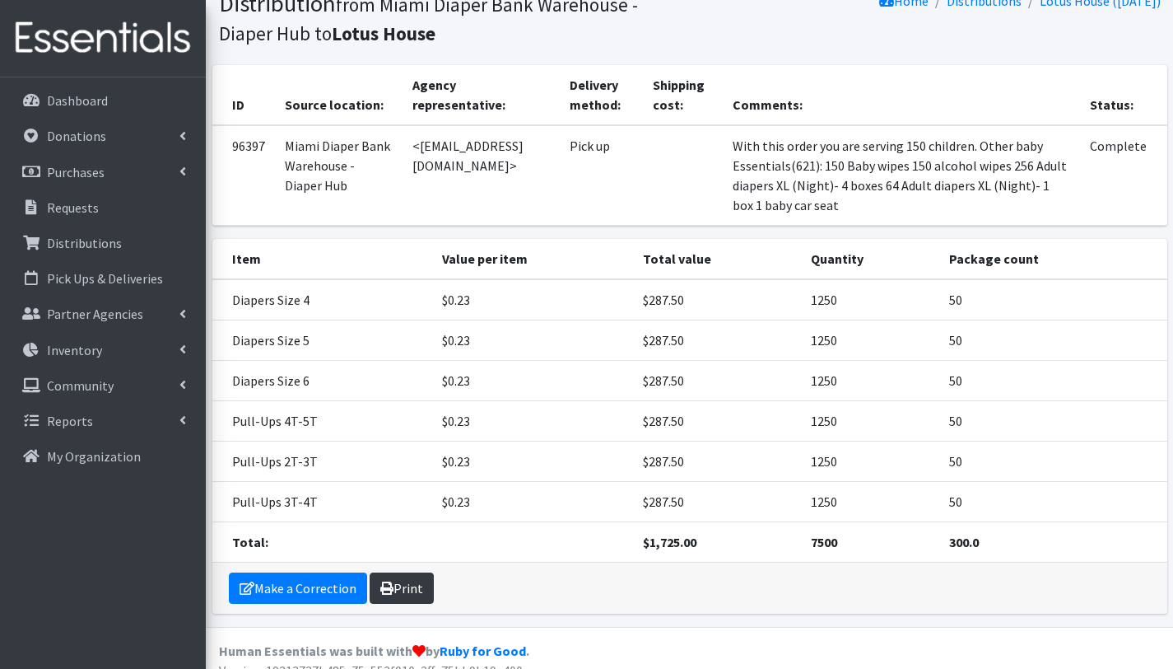
click at [412, 572] on link "Print" at bounding box center [402, 587] width 64 height 31
click at [100, 251] on link "Distributions" at bounding box center [103, 242] width 193 height 33
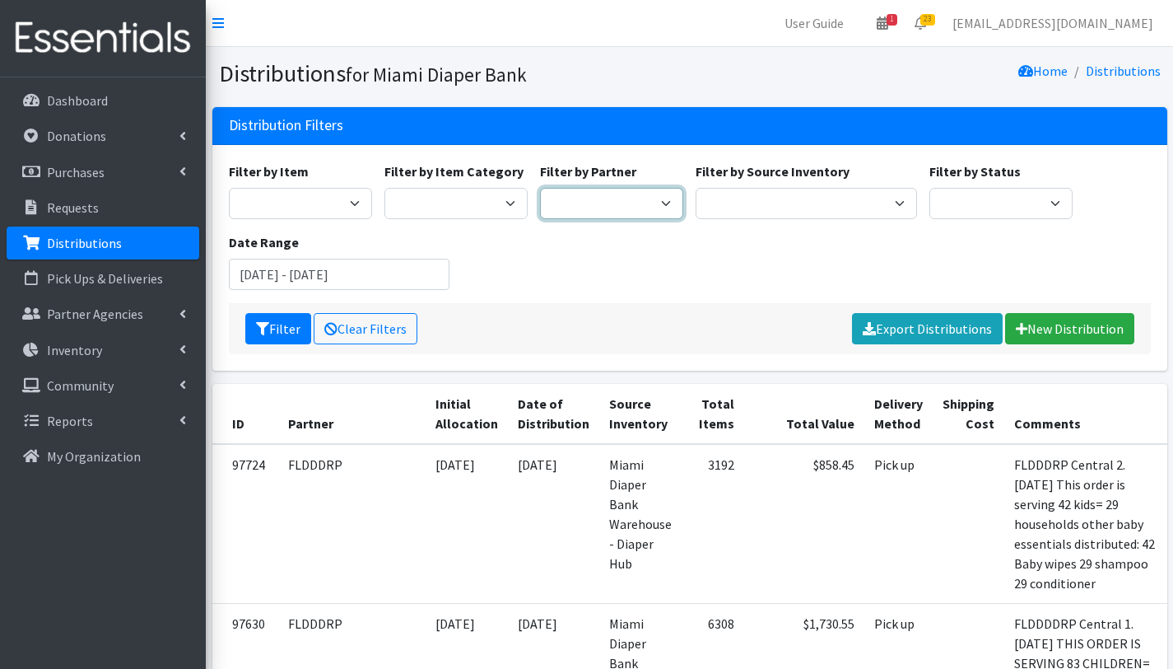
click at [619, 204] on select "305 Pink Pack A Safe Haven for Newborns Basic Needs [GEOGRAPHIC_DATA] Belafonte…" at bounding box center [611, 203] width 143 height 31
select select "2775"
click at [540, 188] on select "305 Pink Pack A Safe Haven for Newborns Basic Needs Miami Belafonte TACOLCY Cen…" at bounding box center [611, 203] width 143 height 31
click at [294, 329] on button "Filter" at bounding box center [278, 328] width 66 height 31
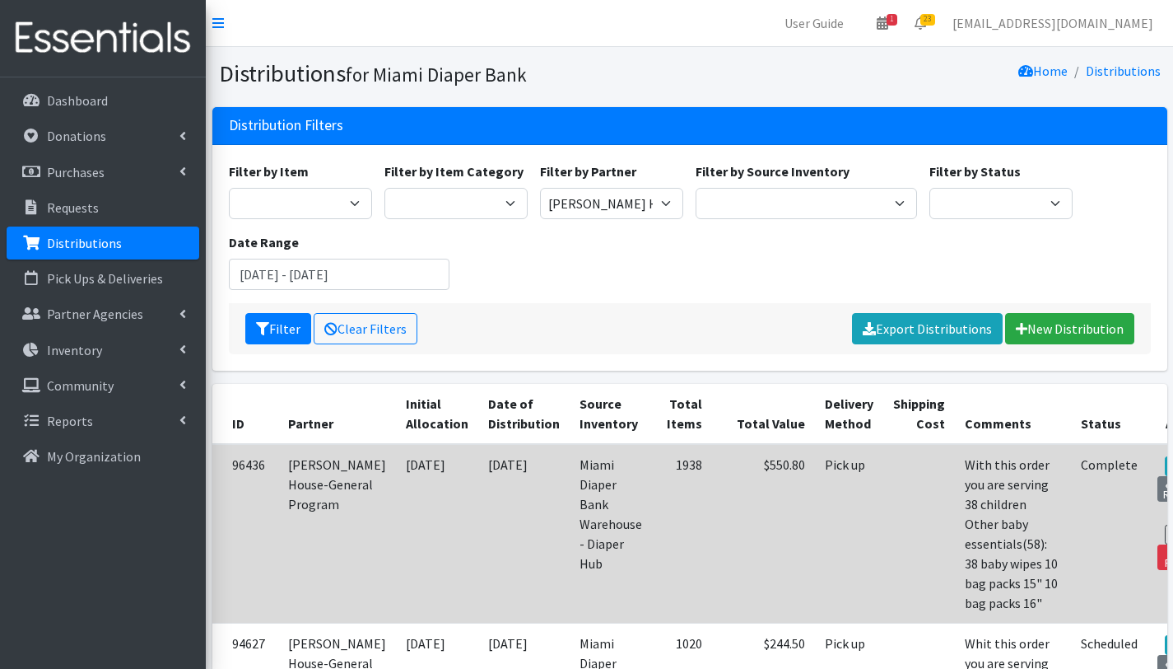
click at [1168, 505] on link "Edit" at bounding box center [1190, 513] width 44 height 20
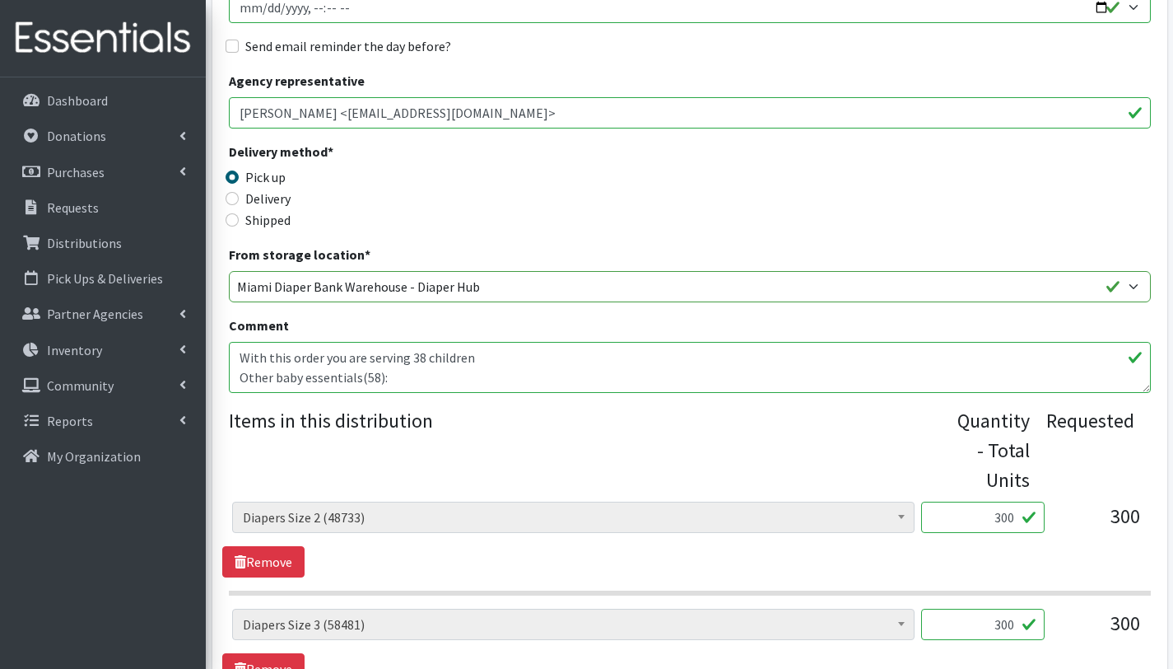
scroll to position [316, 0]
click at [375, 379] on textarea "With this order you are serving 38 children Other baby essentials(58): 38 baby …" at bounding box center [690, 367] width 922 height 51
click at [338, 359] on textarea "With this order you are serving 38 children Other baby essentials(58): 38 baby …" at bounding box center [690, 367] width 922 height 51
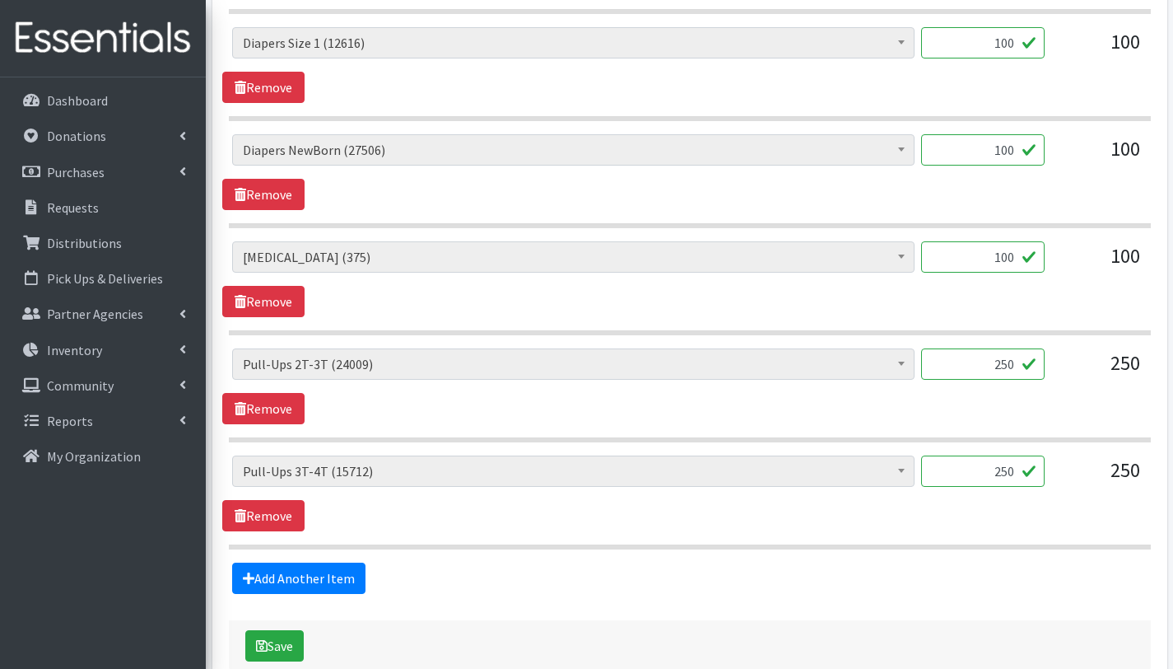
scroll to position [1419, 0]
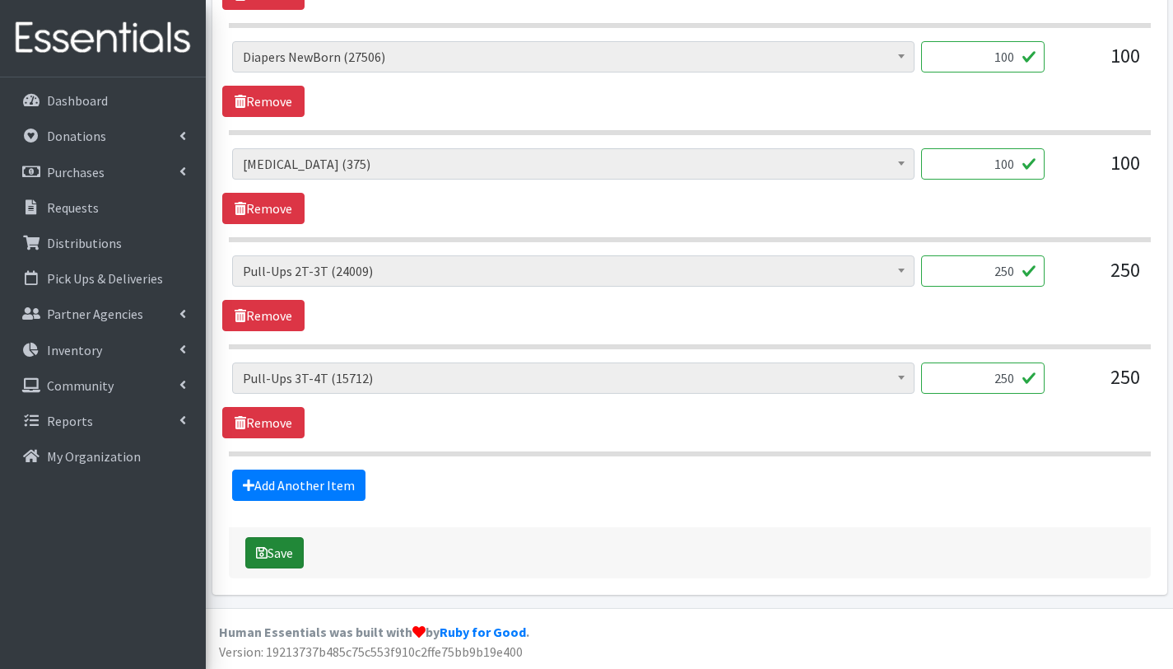
type textarea "With this order you are serving 38 children Other baby essentials(60): 38 baby …"
click at [299, 546] on button "Save" at bounding box center [274, 552] width 58 height 31
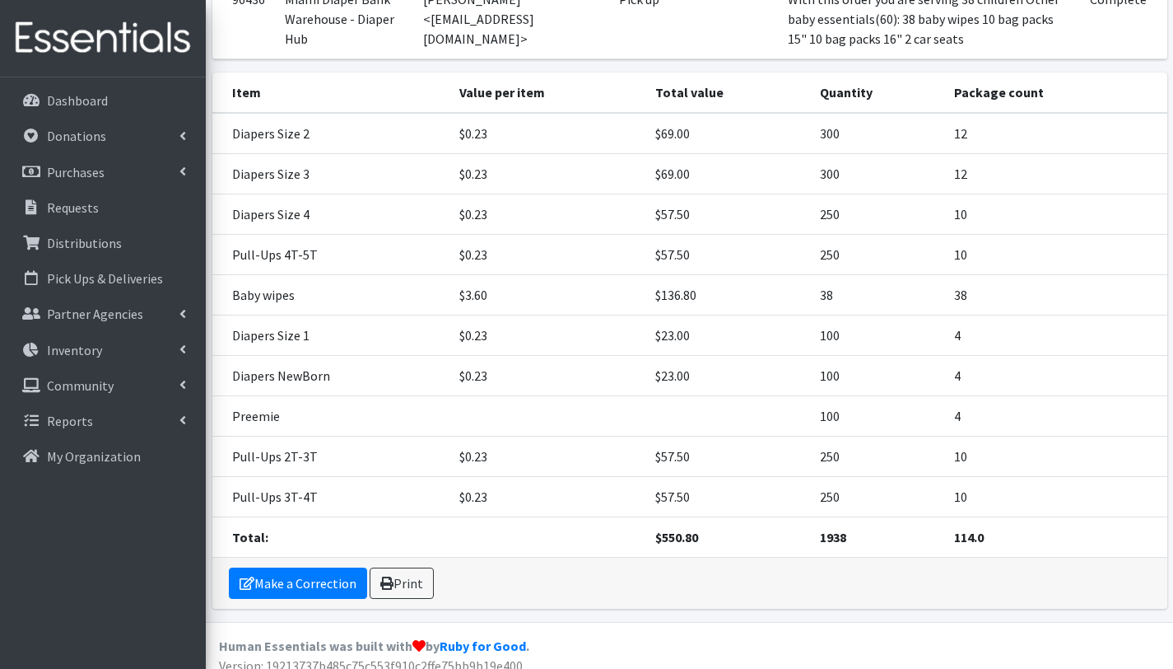
scroll to position [305, 0]
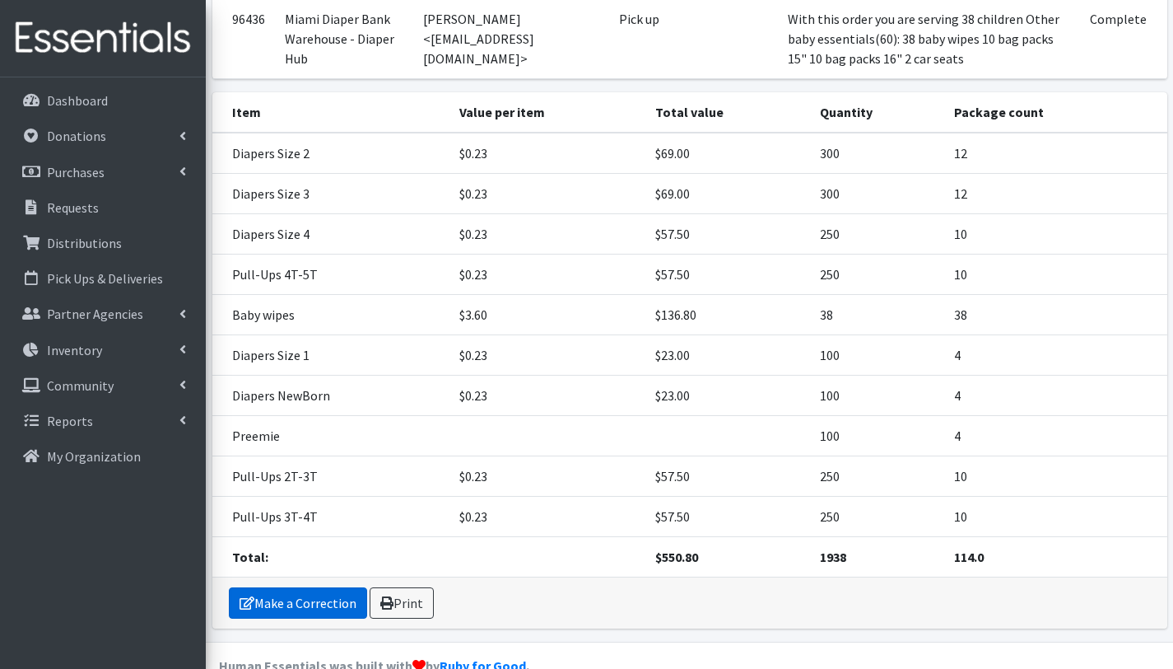
click at [327, 598] on link "Make a Correction" at bounding box center [298, 602] width 138 height 31
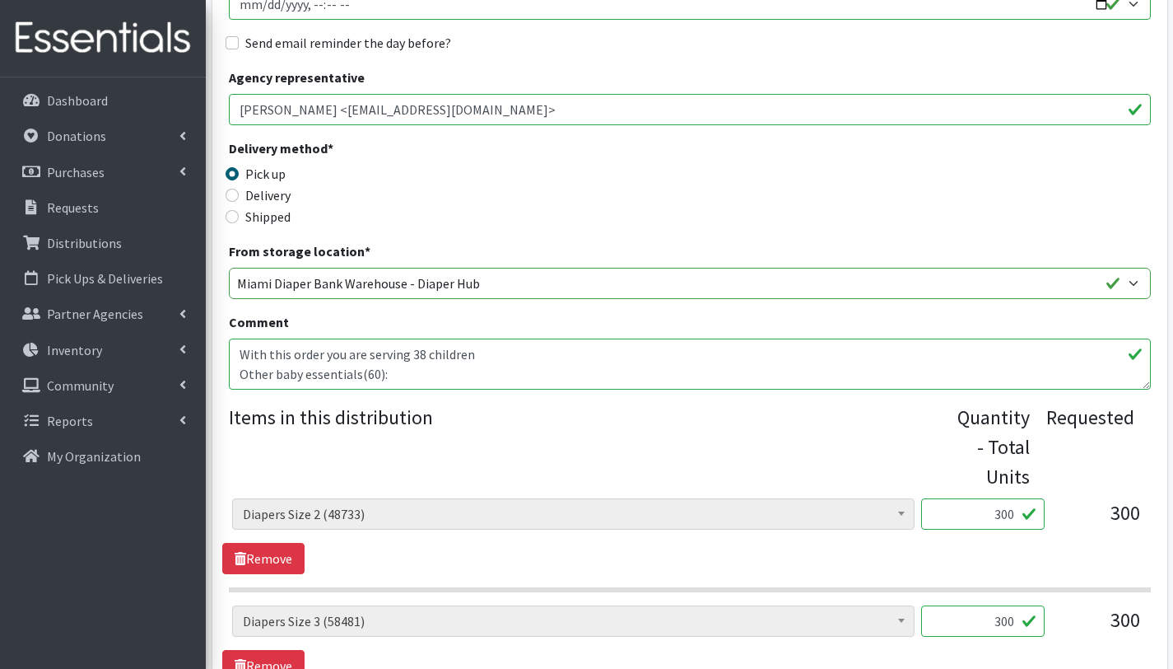
scroll to position [391, 0]
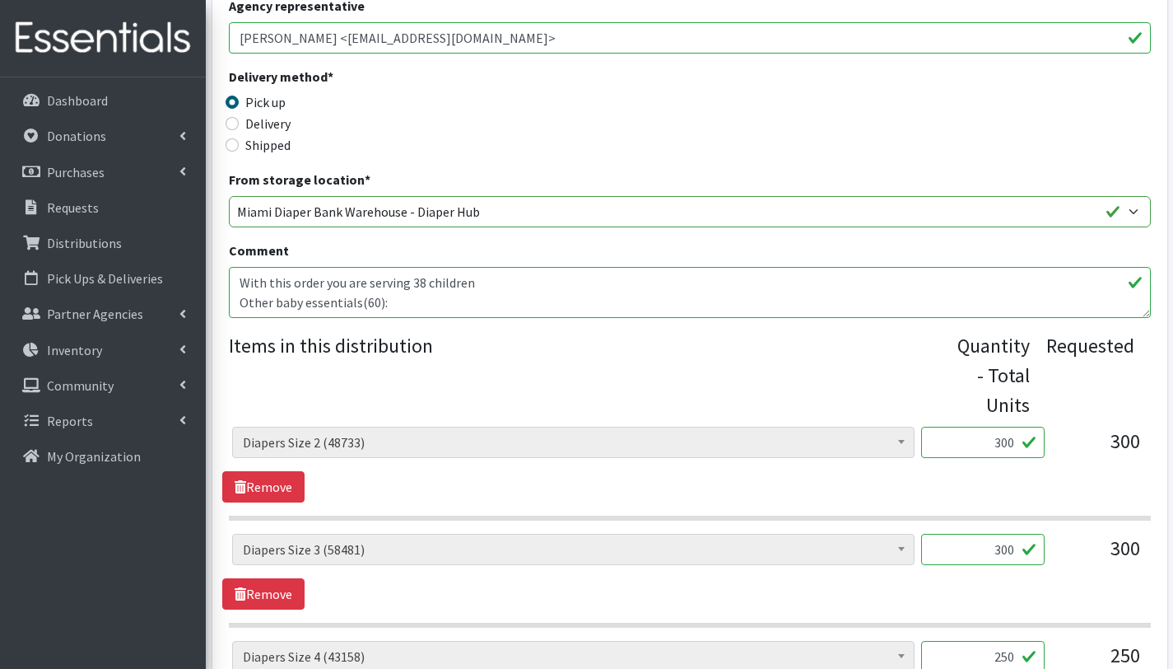
click at [399, 299] on textarea "With this order you are serving 38 children Other baby essentials(60): 38 baby …" at bounding box center [690, 292] width 922 height 51
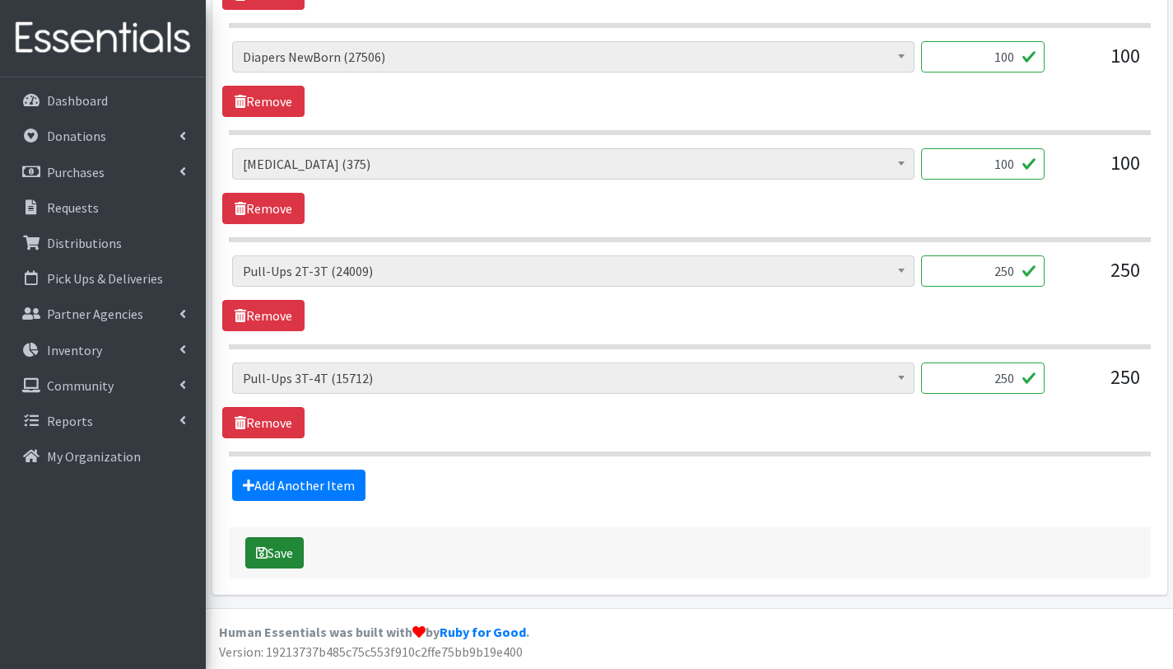
click at [273, 543] on button "Save" at bounding box center [274, 552] width 58 height 31
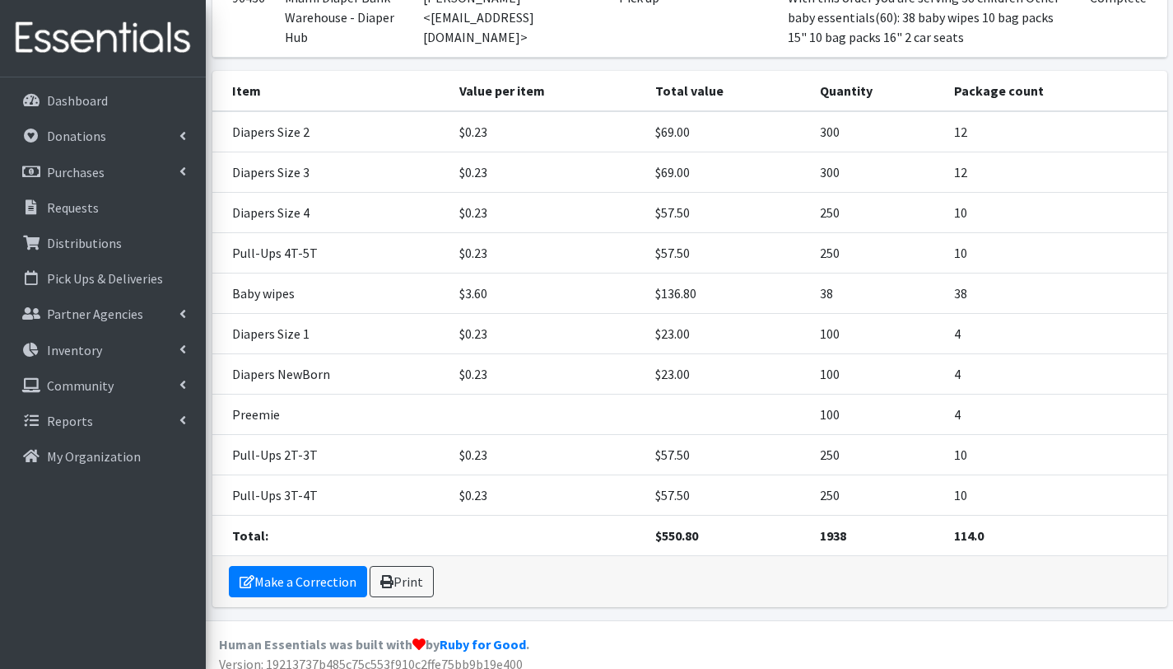
scroll to position [340, 0]
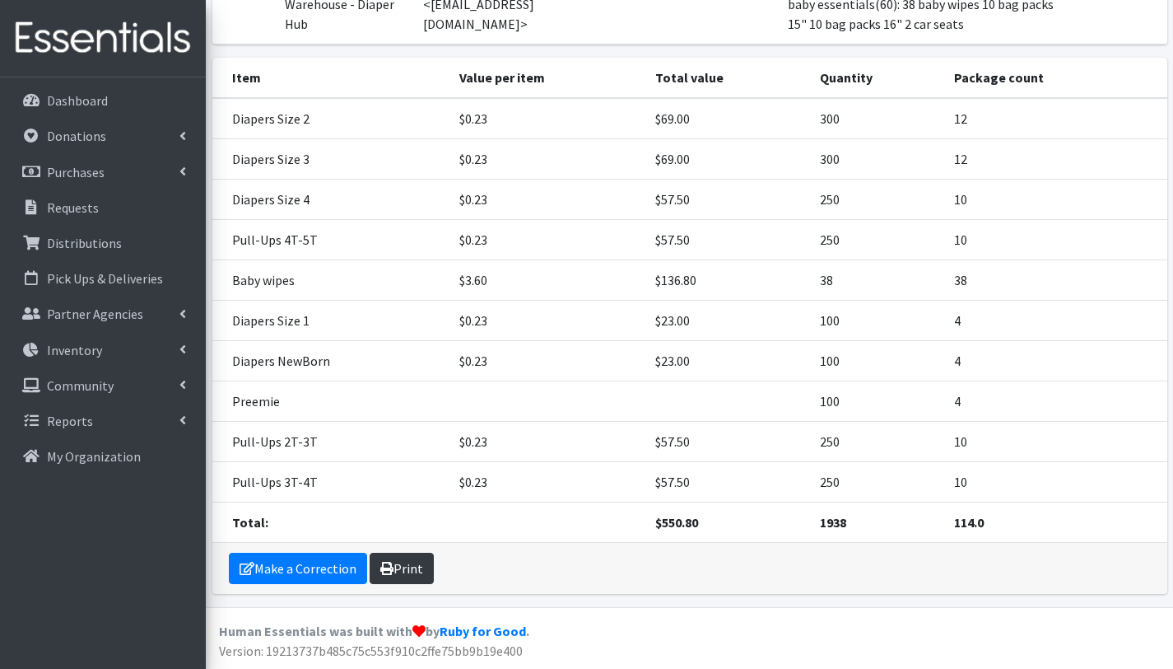
click at [419, 571] on link "Print" at bounding box center [402, 568] width 64 height 31
